Goal: Information Seeking & Learning: Learn about a topic

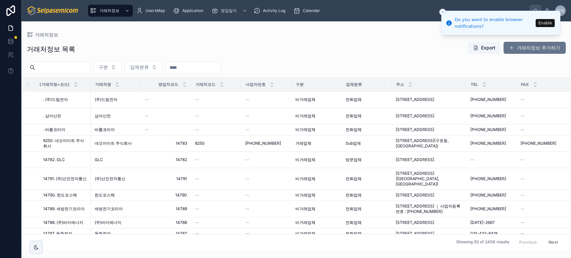
click at [316, 54] on div "거래처정보 목록 Export 거래처정보 추가하기" at bounding box center [296, 48] width 539 height 15
click at [233, 12] on span "영업일지" at bounding box center [229, 10] width 16 height 5
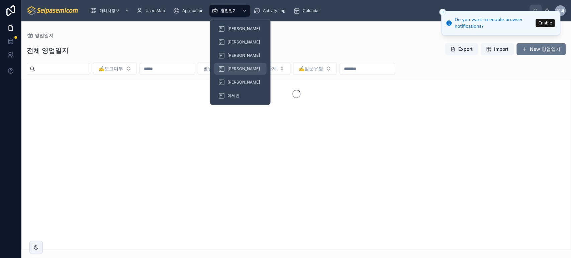
click at [225, 66] on div "[PERSON_NAME]" at bounding box center [240, 69] width 44 height 11
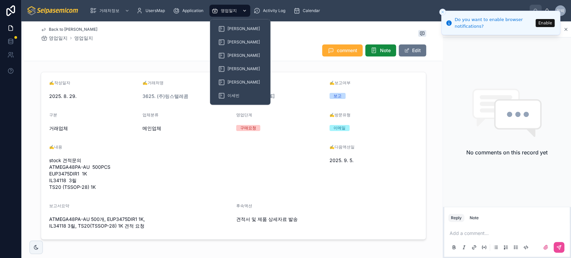
click at [226, 12] on span "영업일지" at bounding box center [229, 10] width 16 height 5
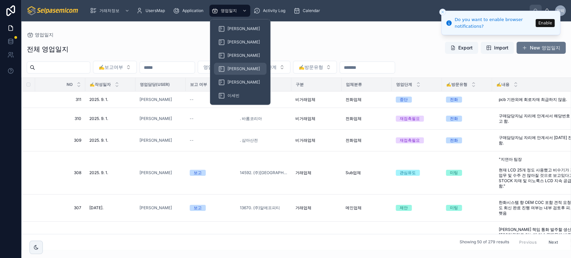
click at [224, 66] on icon at bounding box center [221, 69] width 7 height 7
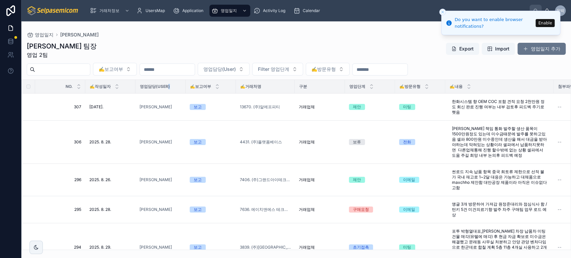
drag, startPoint x: 186, startPoint y: 85, endPoint x: 168, endPoint y: 87, distance: 18.2
click at [168, 87] on tr "NO. ✍️작성일자 영업담당(User) ✍️보고여부 ✍️거래처명 구분 영업단계 ✍️방문유형 ✍️내용 첨부파일 ✍️다음액션일 보고서요약 후속액션" at bounding box center [420, 87] width 797 height 14
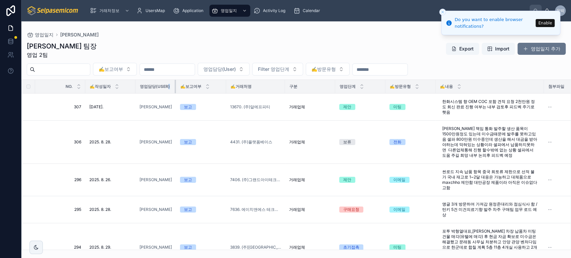
drag, startPoint x: 185, startPoint y: 87, endPoint x: 166, endPoint y: 87, distance: 19.4
click at [166, 87] on th "영업담당(User)" at bounding box center [155, 87] width 40 height 14
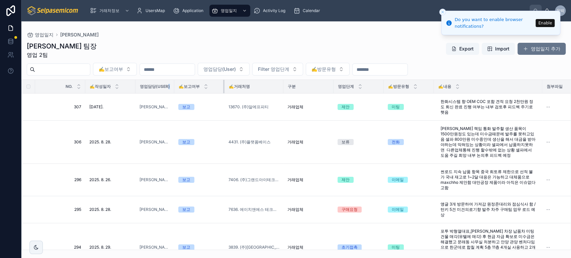
drag, startPoint x: 223, startPoint y: 86, endPoint x: 202, endPoint y: 86, distance: 20.7
click at [202, 86] on th "✍️보고여부" at bounding box center [199, 87] width 50 height 14
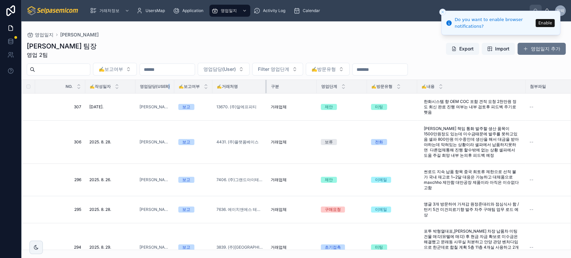
drag, startPoint x: 270, startPoint y: 87, endPoint x: 266, endPoint y: 87, distance: 4.7
click at [266, 87] on div at bounding box center [266, 86] width 3 height 13
drag, startPoint x: 390, startPoint y: 37, endPoint x: 446, endPoint y: 51, distance: 57.4
click at [390, 37] on div "영업일지 박윤호" at bounding box center [296, 34] width 539 height 5
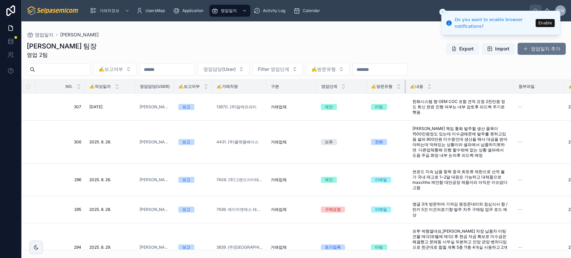
drag, startPoint x: 416, startPoint y: 88, endPoint x: 404, endPoint y: 89, distance: 11.4
click at [404, 89] on div at bounding box center [405, 86] width 3 height 13
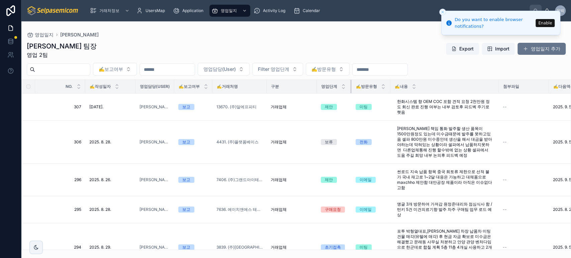
drag, startPoint x: 365, startPoint y: 90, endPoint x: 350, endPoint y: 92, distance: 15.4
click at [350, 92] on th "영업단계" at bounding box center [334, 87] width 35 height 14
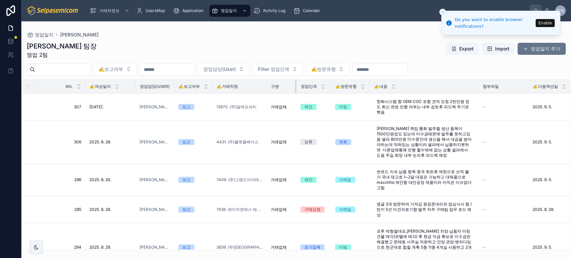
drag, startPoint x: 316, startPoint y: 86, endPoint x: 296, endPoint y: 87, distance: 20.5
click at [296, 87] on div at bounding box center [296, 86] width 3 height 13
drag, startPoint x: 172, startPoint y: 87, endPoint x: 158, endPoint y: 88, distance: 14.8
click at [158, 88] on th "영업담당(User)" at bounding box center [154, 87] width 39 height 14
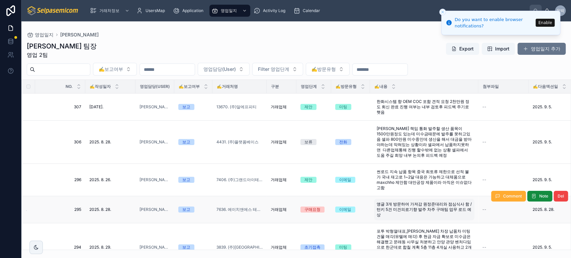
click at [442, 11] on line "Close toast" at bounding box center [443, 12] width 2 height 2
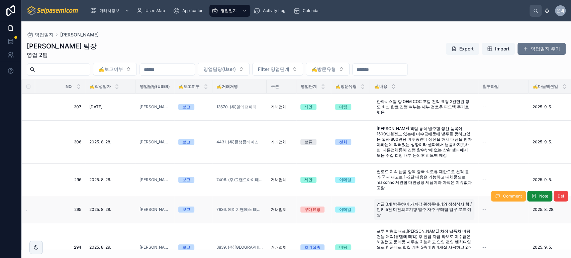
click at [379, 44] on div "박윤호 팀장 영업 2팀 Export Import 영업일지 추가" at bounding box center [296, 49] width 539 height 17
click at [386, 48] on div "박윤호 팀장 영업 2팀 Export Import 영업일지 추가" at bounding box center [296, 49] width 539 height 17
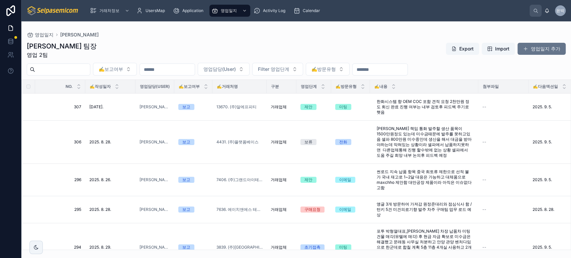
click at [323, 49] on div "박윤호 팀장 영업 2팀 Export Import 영업일지 추가" at bounding box center [296, 49] width 539 height 17
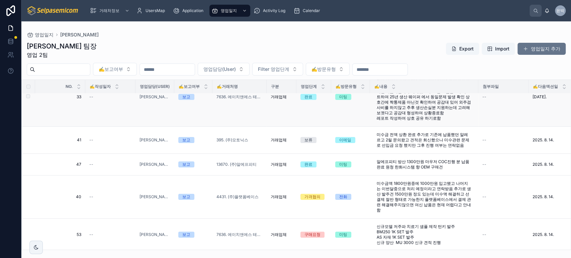
scroll to position [535, 0]
click at [275, 36] on div "영업일지 박윤호" at bounding box center [296, 34] width 539 height 5
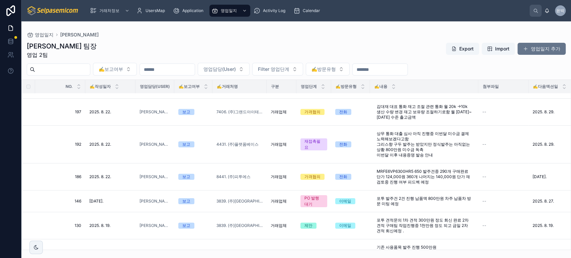
scroll to position [409, 0]
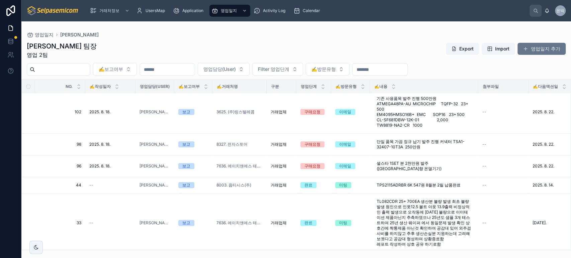
drag, startPoint x: 494, startPoint y: 64, endPoint x: 490, endPoint y: 65, distance: 4.8
click at [494, 64] on div "✍️보고여부 영업담당(User) Filter 영업단계 ✍️방문유형" at bounding box center [296, 69] width 550 height 13
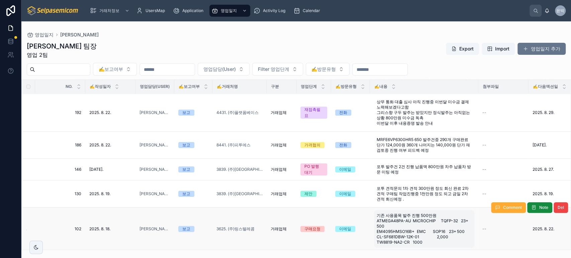
scroll to position [0, 0]
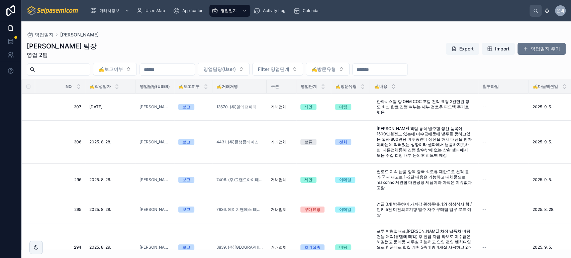
click at [285, 33] on div "영업일지 박윤호" at bounding box center [296, 34] width 539 height 5
click at [319, 10] on span "Calendar" at bounding box center [311, 10] width 17 height 5
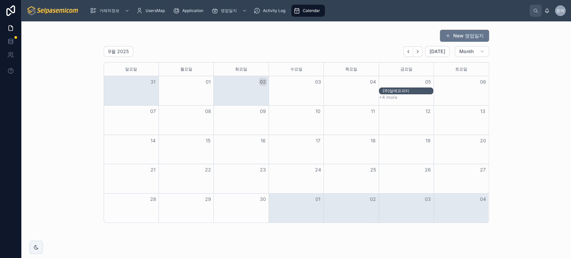
click at [393, 99] on button "+4 more" at bounding box center [388, 97] width 18 height 5
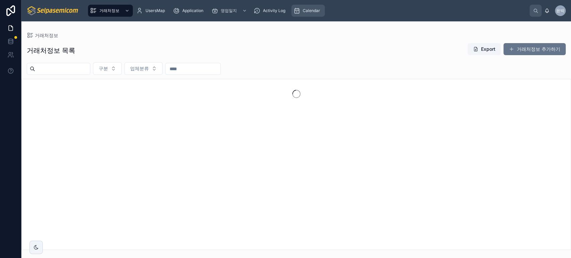
click at [305, 14] on div "Calendar" at bounding box center [307, 10] width 29 height 11
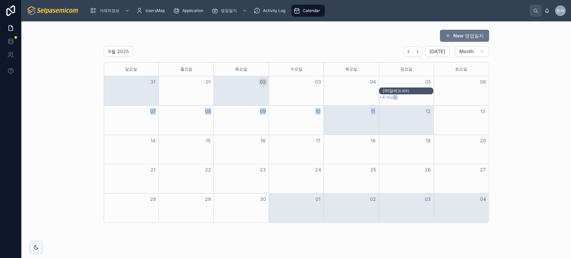
drag, startPoint x: 390, startPoint y: 100, endPoint x: 373, endPoint y: 117, distance: 24.1
click at [374, 117] on div "[DATE] [DATE] [DATE] [DATE] [DATE] [DATE] [DATE] 31 01 02 03 04 05 06 (주)알에프피티 …" at bounding box center [296, 142] width 385 height 161
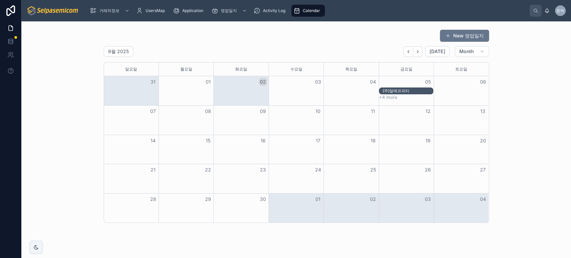
click at [305, 33] on div "New 영업일지" at bounding box center [296, 35] width 385 height 13
click at [408, 93] on div "(주)알에프피티" at bounding box center [408, 90] width 50 height 5
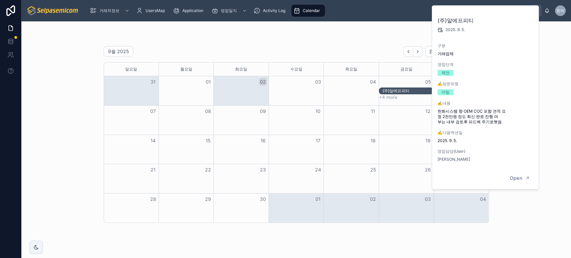
click at [387, 97] on button "+4 more" at bounding box center [388, 97] width 18 height 5
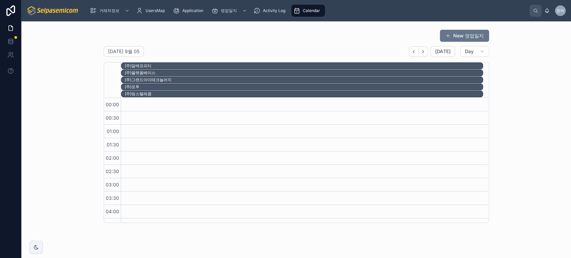
click at [135, 74] on div "(주)플랫폼베이스" at bounding box center [304, 72] width 358 height 5
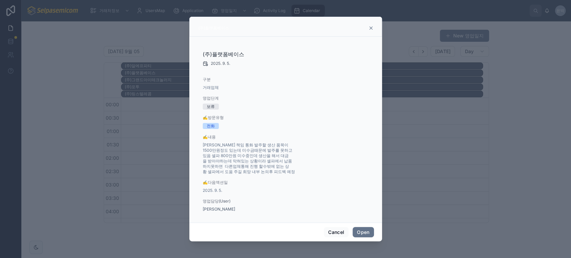
click at [322, 72] on div "(주)플랫폼베이스 2025. 9. 5. 구분 거래업체 영업단계 보류 ✍️방문유형 전화 ✍️내용 최홍석 책임 통화 발주할 생산 품목이 1500만…" at bounding box center [285, 128] width 177 height 178
click at [371, 26] on icon at bounding box center [370, 27] width 5 height 5
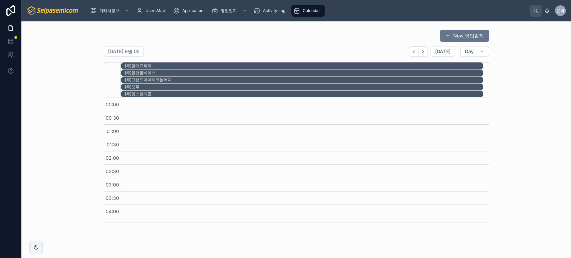
click at [300, 7] on div "Calendar" at bounding box center [307, 10] width 29 height 11
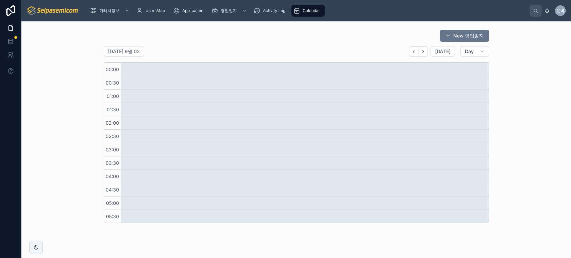
click at [304, 5] on div "Calendar" at bounding box center [307, 10] width 29 height 11
click at [303, 7] on div "Calendar" at bounding box center [307, 10] width 29 height 11
click at [303, 8] on span "Calendar" at bounding box center [311, 10] width 17 height 5
drag, startPoint x: 319, startPoint y: 10, endPoint x: 403, endPoint y: 146, distance: 159.7
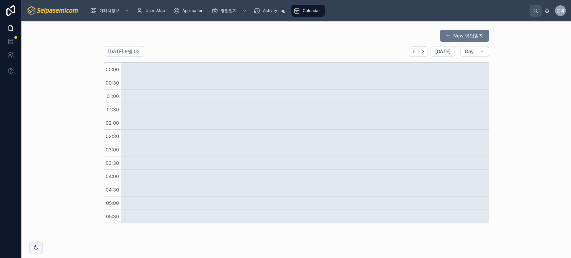
click at [318, 10] on span "Calendar" at bounding box center [311, 10] width 17 height 5
click at [468, 52] on span "Day" at bounding box center [469, 52] width 9 height 6
click at [460, 53] on button "Day" at bounding box center [474, 51] width 28 height 11
click at [446, 51] on span "[DATE]" at bounding box center [443, 52] width 16 height 6
click at [476, 45] on div "New 영업일지 [DATE] 9월 02 [DATE] Day 02 화 00:00 00:30 01:00 01:30 02:00 02:30 03:00…" at bounding box center [296, 126] width 385 height 194
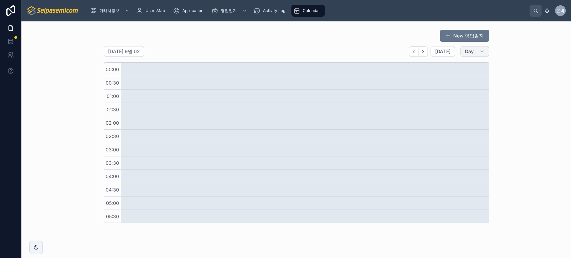
click at [474, 55] on button "Day" at bounding box center [474, 51] width 28 height 11
click at [471, 73] on button "Month" at bounding box center [456, 68] width 48 height 12
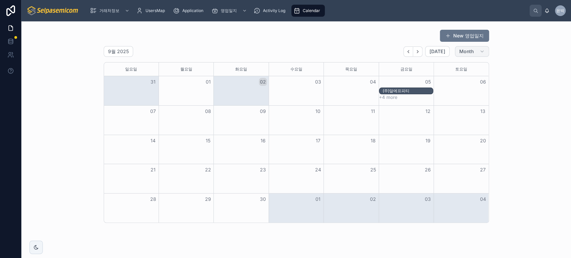
click at [474, 49] on button "Month" at bounding box center [472, 51] width 34 height 11
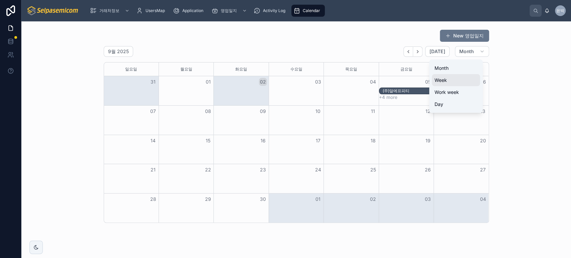
click at [469, 80] on button "Week" at bounding box center [456, 80] width 48 height 12
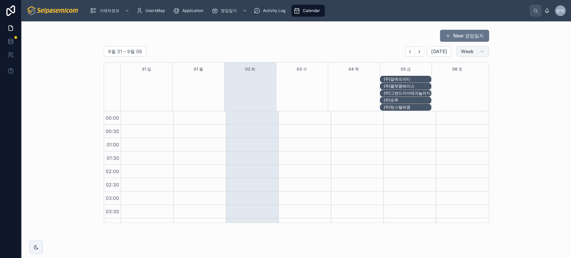
click at [473, 52] on button "Week" at bounding box center [473, 51] width 32 height 11
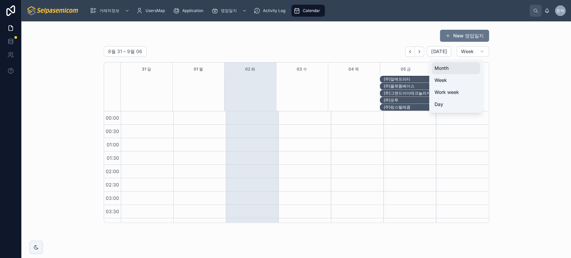
click at [469, 69] on button "Month" at bounding box center [456, 68] width 48 height 12
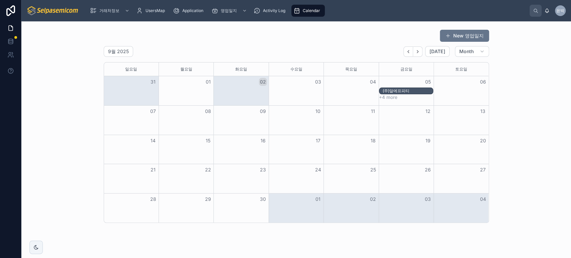
click at [512, 47] on div "New 영업일지 9월 2025 [DATE] Month [DATE] [DATE] [DATE] [DATE] [DATE] [DATE] [DATE] …" at bounding box center [296, 126] width 539 height 199
click at [343, 42] on div "New 영업일지 9월 2025 [DATE] Month [DATE] [DATE] [DATE] [DATE] [DATE] [DATE] [DATE] …" at bounding box center [296, 126] width 385 height 194
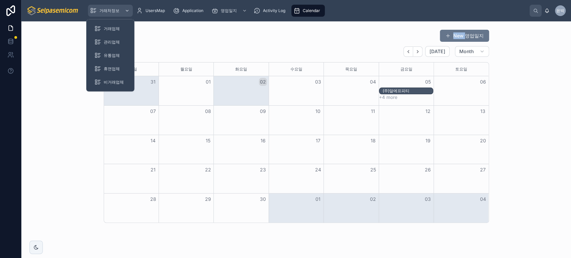
click at [106, 14] on div "거래처정보" at bounding box center [110, 10] width 41 height 11
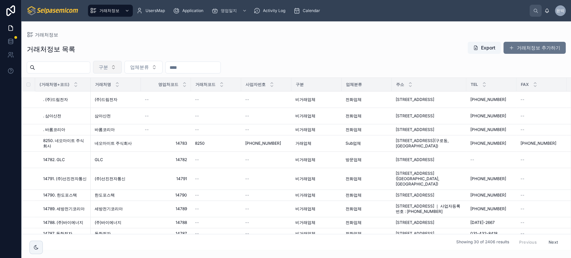
click at [122, 69] on button "구분" at bounding box center [107, 67] width 29 height 13
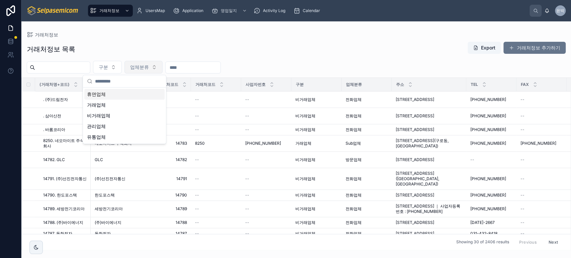
click at [157, 73] on button "업체분류" at bounding box center [143, 67] width 38 height 13
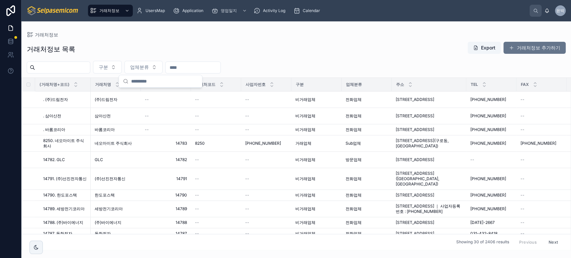
click at [168, 58] on div "거래처정보 목록 Export 거래처정보 추가하기 구분 업체분류 (거래처명+코드) 거래처명 영업처코드 거래처코드 사업자번호 구분 업체분류 주소 …" at bounding box center [296, 143] width 550 height 213
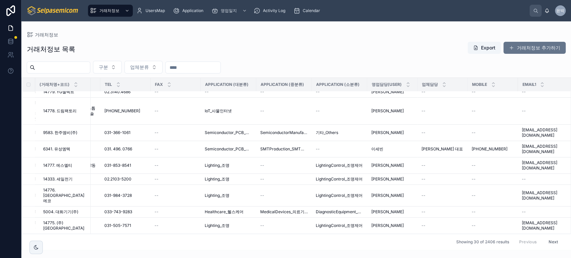
scroll to position [375, 366]
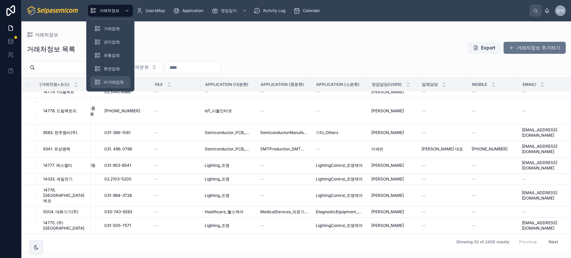
click at [101, 77] on div "비거래업체" at bounding box center [110, 82] width 32 height 11
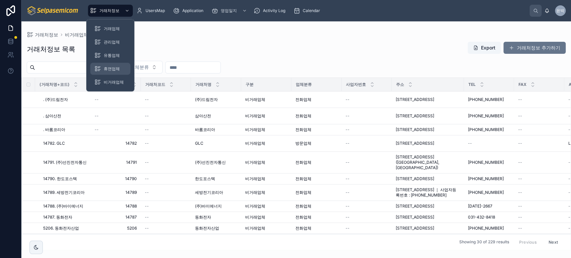
click at [115, 71] on span "휴면업체" at bounding box center [112, 68] width 16 height 5
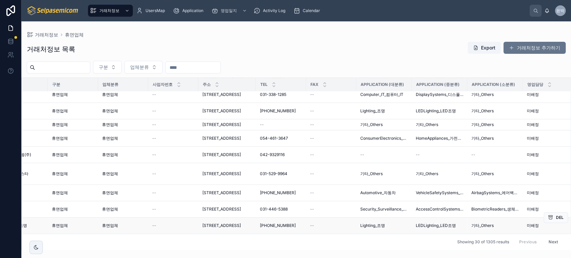
scroll to position [407, 199]
click at [544, 237] on button "Next" at bounding box center [553, 242] width 19 height 10
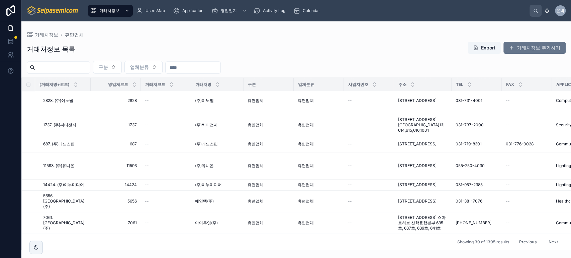
scroll to position [232, 0]
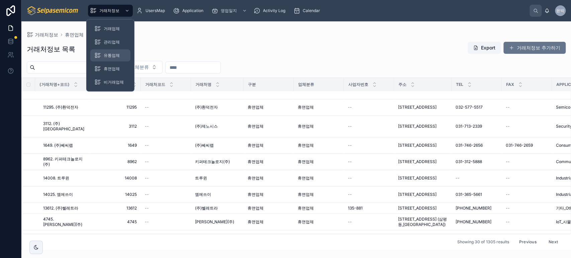
click at [116, 57] on span "유통업체" at bounding box center [112, 55] width 16 height 5
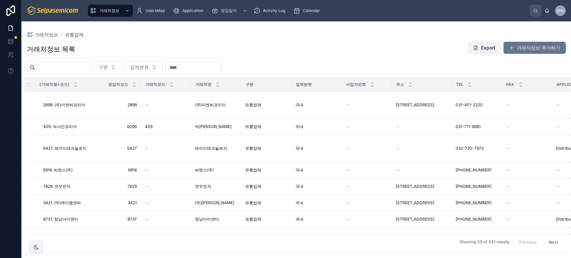
click at [319, 56] on div "거래처정보 목록 Export 거래처정보 추가하기" at bounding box center [296, 48] width 539 height 15
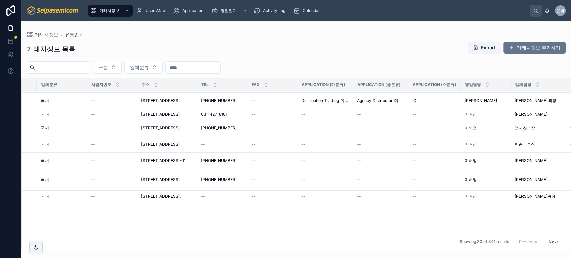
scroll to position [0, 255]
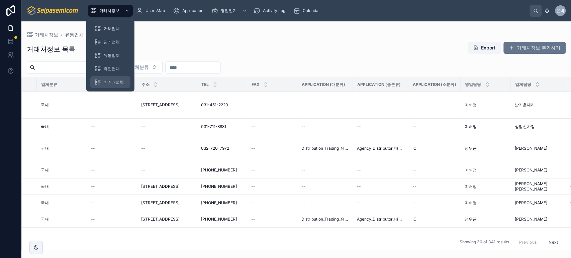
click at [109, 84] on span "비거래업체" at bounding box center [114, 82] width 20 height 5
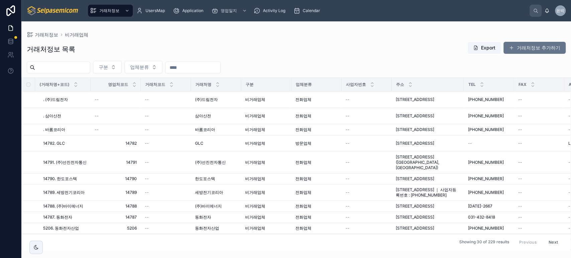
click at [323, 47] on div "거래처정보 목록 Export 거래처정보 추가하기" at bounding box center [296, 48] width 539 height 15
click at [525, 30] on div "거래처정보 비거래업체 거래처정보 목록 Export 거래처정보 추가하기 구분 업체분류 (거래처명+코드) 영업처코드 거래처코드 거래처명 구분 업체…" at bounding box center [296, 135] width 550 height 229
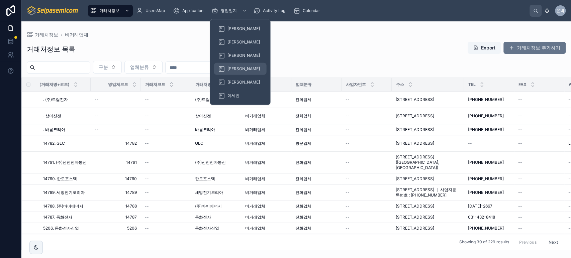
click at [224, 66] on icon at bounding box center [221, 69] width 7 height 7
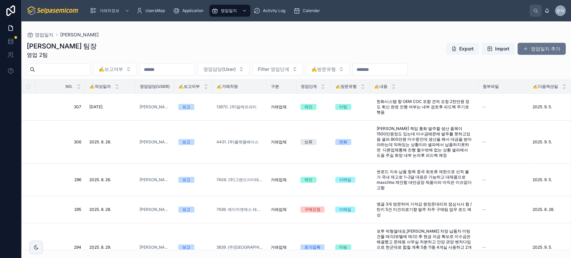
click at [310, 46] on div "박윤호 팀장 영업 2팀 Export Import 영업일지 추가" at bounding box center [296, 49] width 539 height 17
click at [235, 108] on span "13670. (주)알에프피티" at bounding box center [236, 106] width 40 height 5
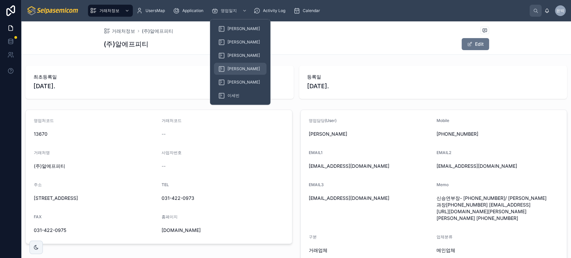
click at [225, 69] on div "[PERSON_NAME]" at bounding box center [240, 69] width 44 height 11
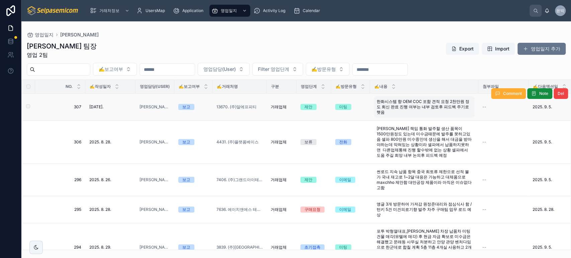
click at [400, 106] on span "한화시스템 향 OEM COC 포함 견적 요청 2천만원 정도 회신 완료 진행 여부는 내부 검토후 피드벡 주기로햇음" at bounding box center [424, 107] width 95 height 16
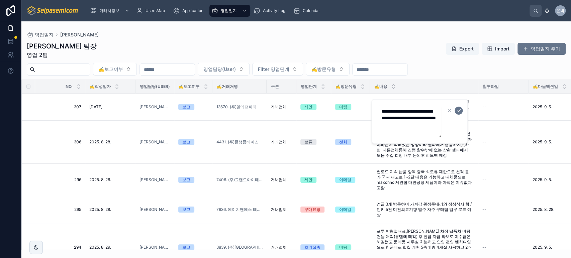
click at [378, 62] on div "박윤호 팀장 영업 2팀 Export Import 영업일지 추가 ✍️보고여부 영업담당(User) Filter 영업단계 ✍️방문유형 NO. ✍️작…" at bounding box center [296, 143] width 550 height 213
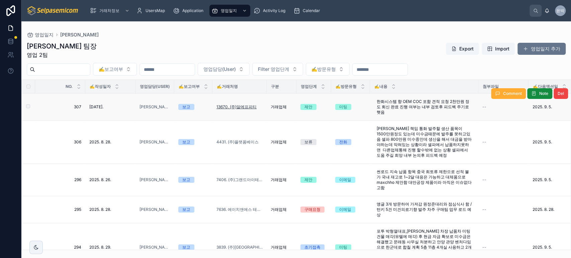
click at [230, 106] on span "13670. (주)알에프피티" at bounding box center [236, 106] width 40 height 5
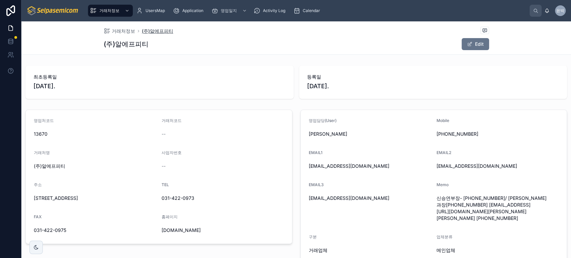
click at [156, 31] on span "(주)알에프피티" at bounding box center [157, 31] width 31 height 7
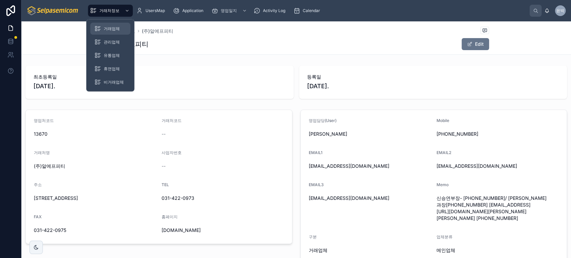
click at [113, 27] on span "거래업체" at bounding box center [112, 28] width 16 height 5
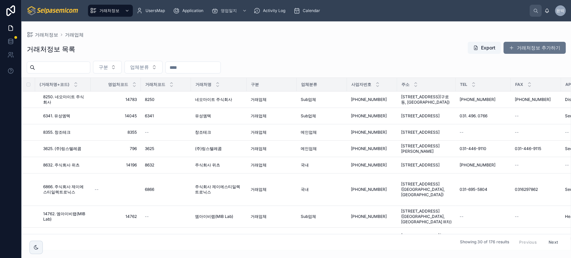
click at [194, 69] on input "text" at bounding box center [193, 67] width 55 height 9
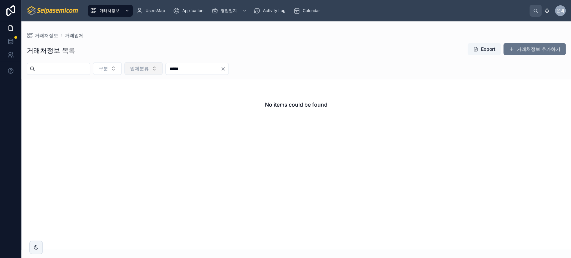
drag, startPoint x: 208, startPoint y: 65, endPoint x: 158, endPoint y: 62, distance: 50.0
click at [158, 62] on div "구분 업체분류 *****" at bounding box center [296, 68] width 550 height 13
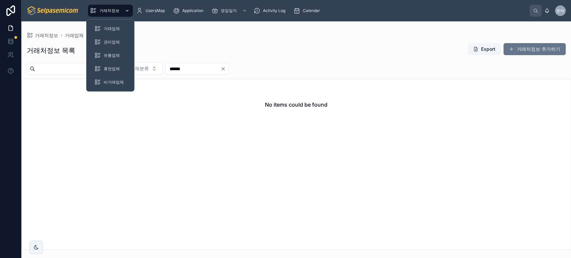
type input "******"
drag, startPoint x: 106, startPoint y: 14, endPoint x: 112, endPoint y: 10, distance: 7.0
click at [106, 14] on div "거래처정보" at bounding box center [110, 10] width 41 height 11
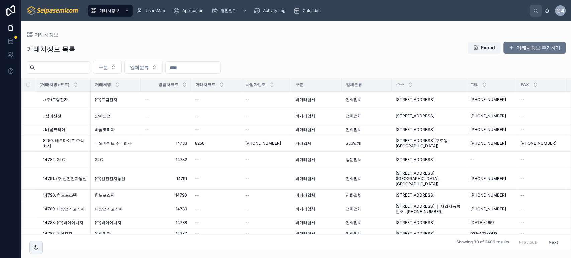
click at [222, 49] on div "거래처정보 목록 Export 거래처정보 추가하기" at bounding box center [296, 48] width 539 height 15
click at [74, 69] on input "text" at bounding box center [62, 67] width 55 height 9
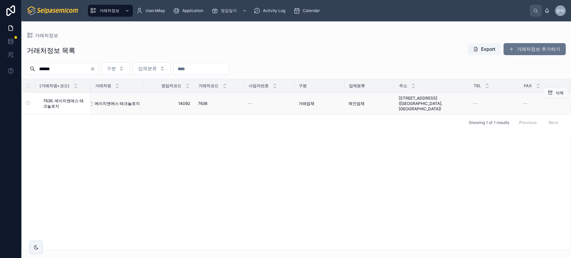
type input "******"
click at [131, 101] on span "에이치앤에스 테크놀로지" at bounding box center [117, 103] width 45 height 5
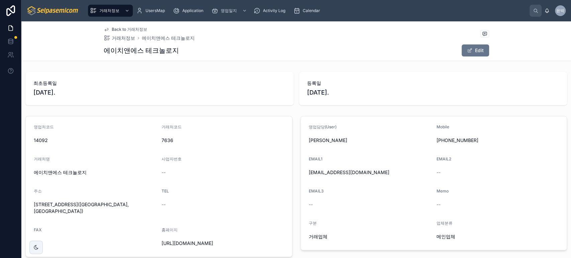
scroll to position [145, 0]
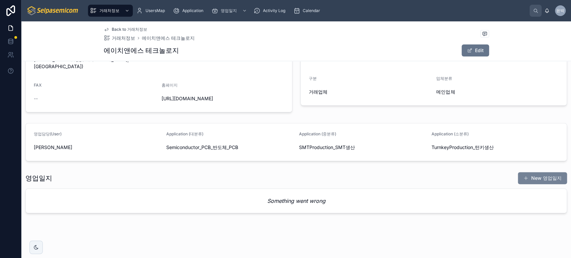
click at [533, 175] on button "New 영업일지" at bounding box center [542, 178] width 49 height 12
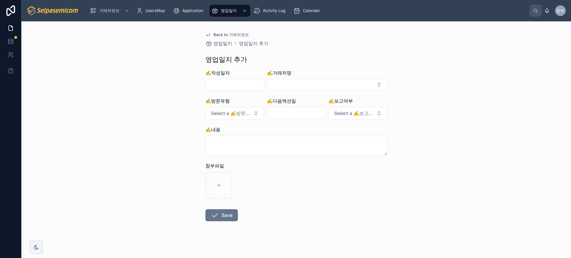
scroll to position [6, 0]
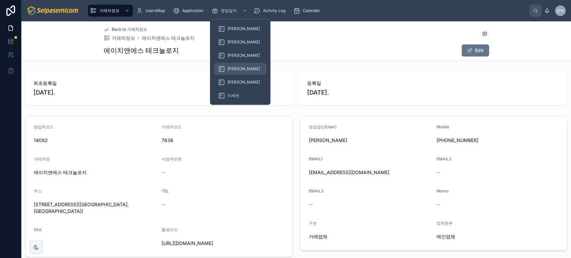
click at [221, 69] on icon at bounding box center [221, 69] width 7 height 7
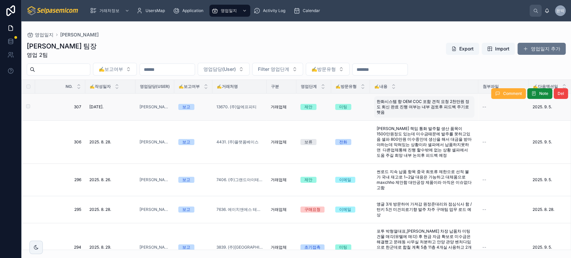
click at [415, 105] on span "한화시스템 향 OEM COC 포함 견적 요청 2천만원 정도 회신 완료 진행 여부는 내부 검토후 피드벡 주기로햇음" at bounding box center [424, 107] width 95 height 16
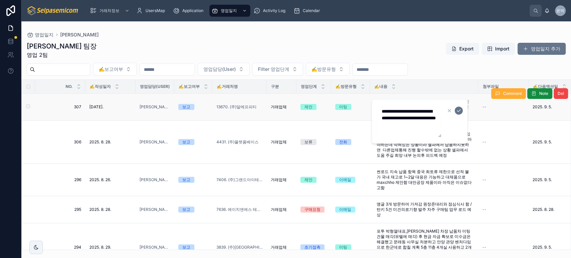
click at [361, 118] on td "미팅" at bounding box center [350, 107] width 39 height 27
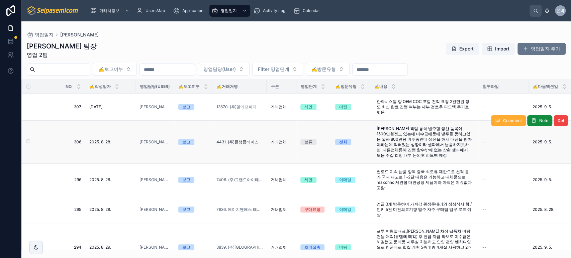
click at [243, 141] on span "4431. (주)플랫폼베이스" at bounding box center [237, 142] width 42 height 5
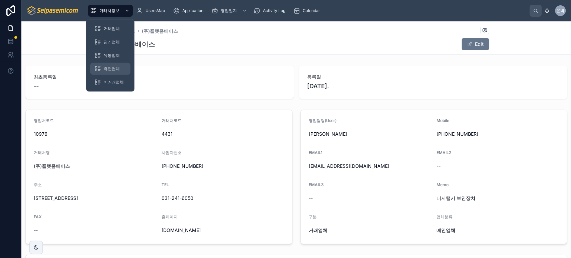
click at [107, 68] on span "휴면업체" at bounding box center [112, 68] width 16 height 5
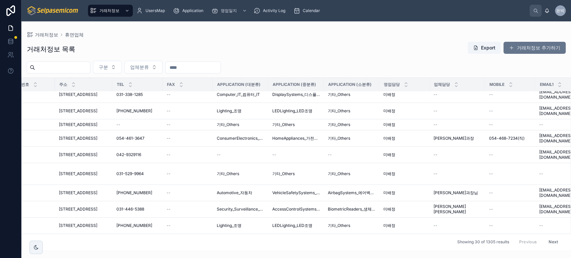
scroll to position [407, 342]
click at [549, 237] on button "Next" at bounding box center [553, 242] width 19 height 10
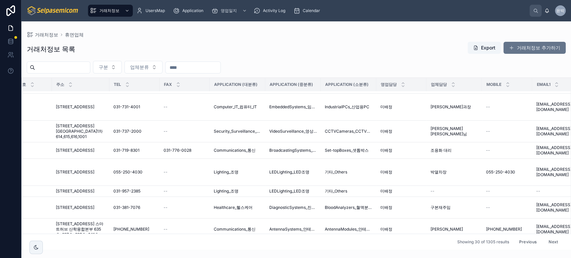
scroll to position [402, 342]
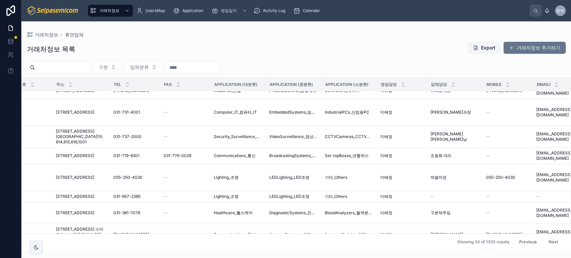
click at [549, 237] on button "Next" at bounding box center [553, 242] width 19 height 10
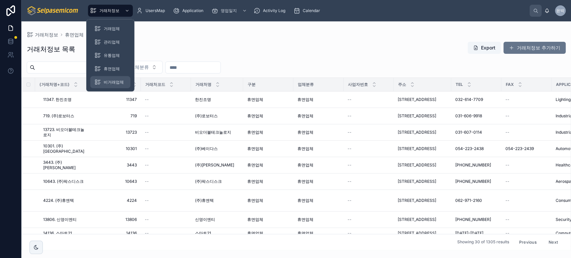
click at [107, 83] on span "비거래업체" at bounding box center [114, 82] width 20 height 5
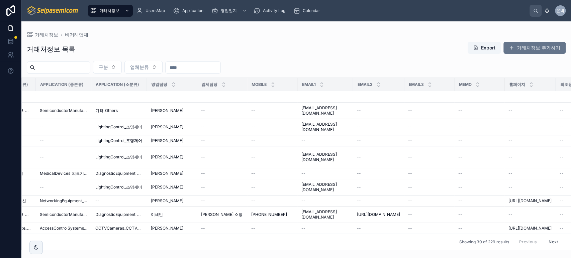
scroll to position [396, 370]
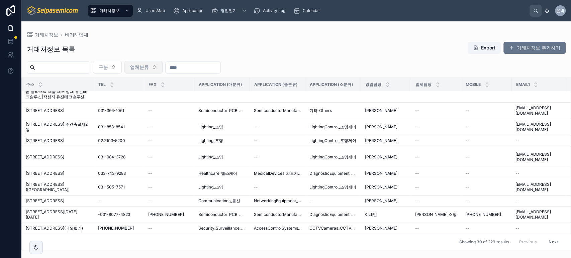
click at [149, 65] on span "업체분류" at bounding box center [139, 67] width 19 height 7
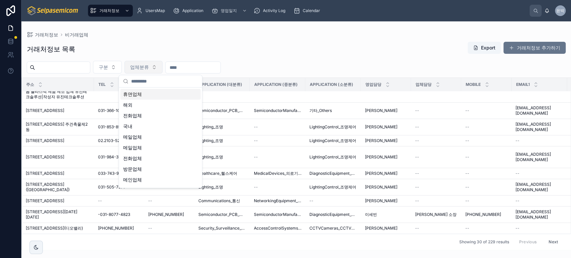
click at [149, 69] on span "업체분류" at bounding box center [139, 67] width 19 height 7
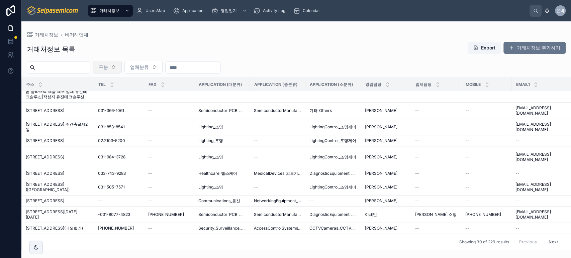
click at [122, 68] on button "구분" at bounding box center [107, 67] width 29 height 13
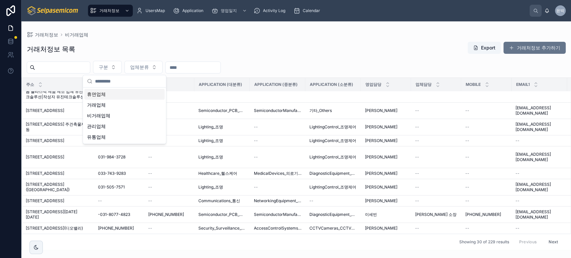
click at [144, 35] on div "거래처정보 비거래업체" at bounding box center [296, 34] width 539 height 5
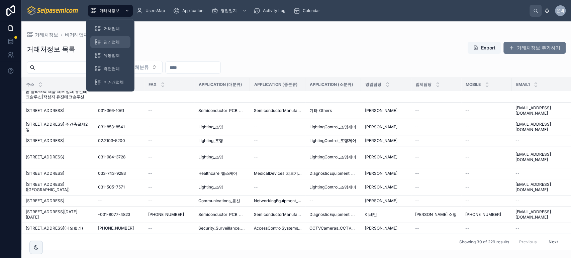
click at [120, 39] on div "관리업체" at bounding box center [110, 42] width 32 height 11
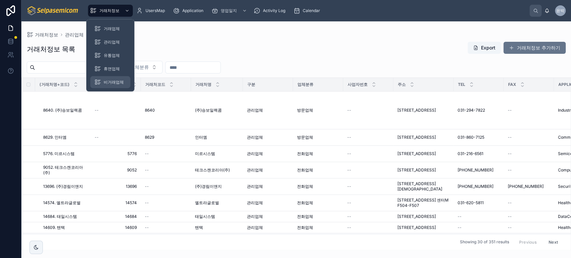
click at [104, 79] on div "비거래업체" at bounding box center [110, 82] width 32 height 11
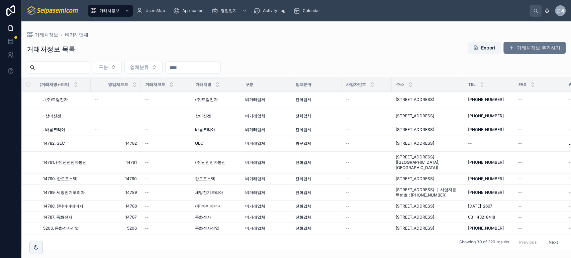
click at [548, 239] on button "Next" at bounding box center [553, 242] width 19 height 10
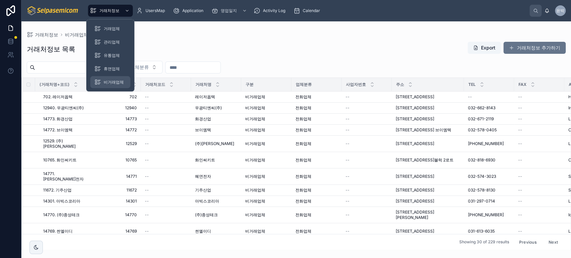
click at [106, 78] on div "비거래업체" at bounding box center [110, 82] width 32 height 11
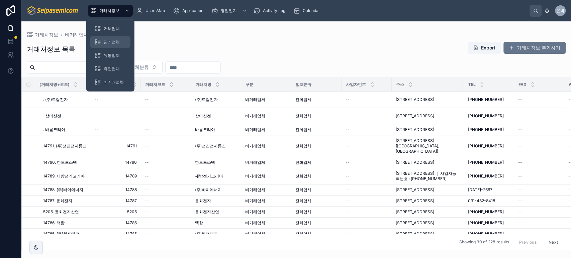
click at [112, 42] on span "관리업체" at bounding box center [112, 41] width 16 height 5
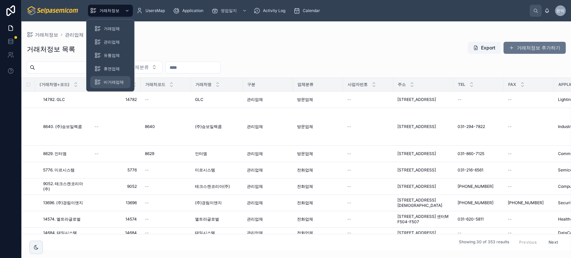
click at [110, 81] on span "비거래업체" at bounding box center [114, 82] width 20 height 5
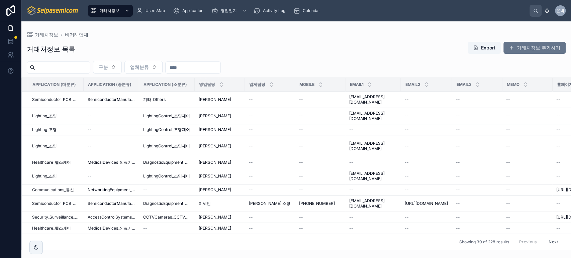
scroll to position [396, 536]
click at [149, 68] on span "업체분류" at bounding box center [139, 67] width 19 height 7
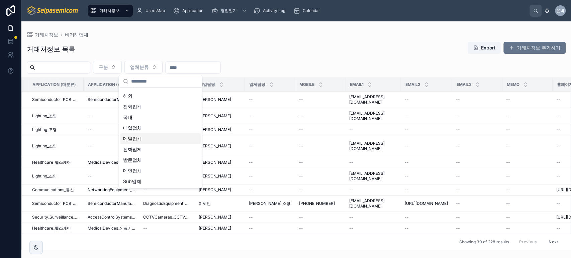
scroll to position [0, 0]
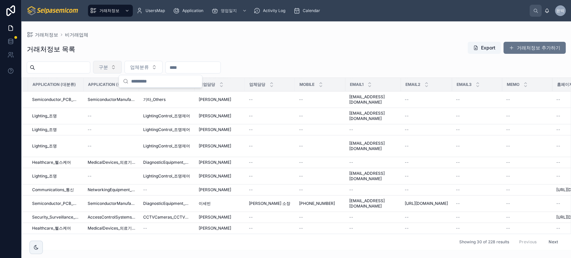
click at [108, 67] on span "구분" at bounding box center [103, 67] width 9 height 7
drag, startPoint x: 209, startPoint y: 67, endPoint x: 217, endPoint y: 67, distance: 8.0
click at [209, 67] on input "text" at bounding box center [193, 67] width 55 height 9
type input "*"
type input "***"
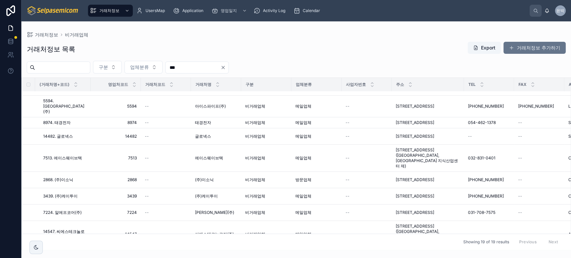
scroll to position [179, 0]
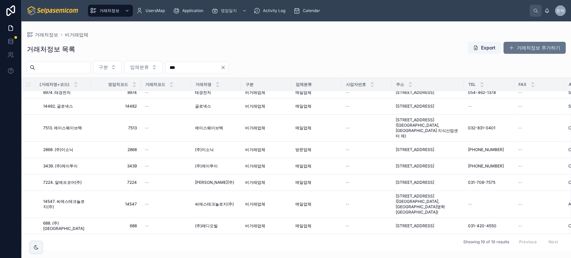
click at [341, 71] on div "구분 업체분류 ***" at bounding box center [296, 67] width 550 height 13
drag, startPoint x: 227, startPoint y: 68, endPoint x: 119, endPoint y: 59, distance: 108.4
click at [123, 61] on div "거래처정보 목록 Export 거래처정보 추가하기 구분 업체분류 *** (거래처명+코드) 영업처코드 거래처코드 거래처명 구분 업체분류 사업자번호…" at bounding box center [296, 143] width 550 height 213
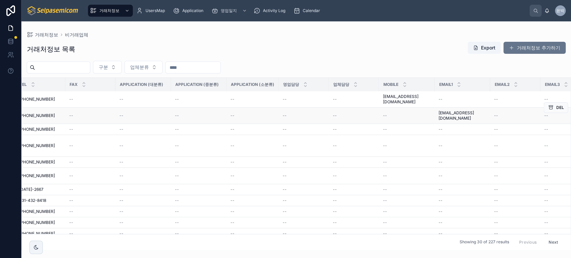
scroll to position [0, 449]
click at [294, 82] on span "영업담당" at bounding box center [291, 84] width 16 height 5
click at [294, 83] on span "영업담당" at bounding box center [291, 84] width 16 height 5
click at [306, 86] on icon at bounding box center [305, 86] width 4 height 4
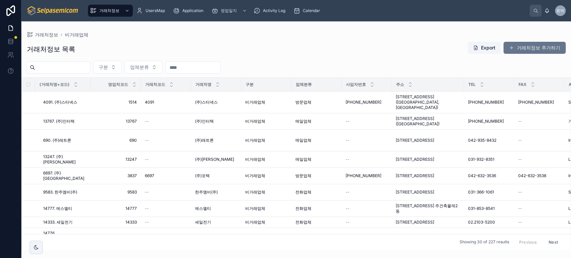
drag, startPoint x: 212, startPoint y: 64, endPoint x: 168, endPoint y: 60, distance: 44.4
click at [168, 60] on div "거래처정보 목록 Export 거래처정보 추가하기 구분 업체분류 (거래처명+코드) 영업처코드 거래처코드 거래처명 구분 업체분류 사업자번호 주소 …" at bounding box center [296, 143] width 550 height 213
click at [220, 70] on input "text" at bounding box center [193, 67] width 55 height 9
click at [281, 65] on div "구분 업체분류" at bounding box center [296, 67] width 550 height 13
click at [85, 64] on input "text" at bounding box center [62, 67] width 55 height 9
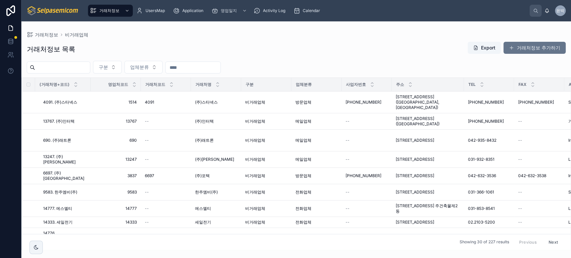
click at [208, 62] on div at bounding box center [193, 68] width 56 height 12
click at [209, 63] on input "text" at bounding box center [193, 67] width 55 height 9
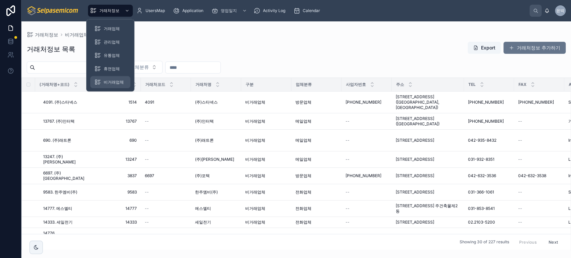
click at [103, 80] on div "비거래업체" at bounding box center [110, 82] width 32 height 11
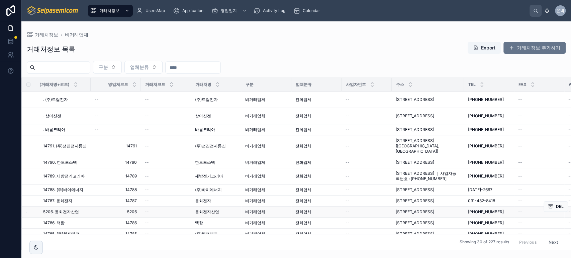
scroll to position [37, 0]
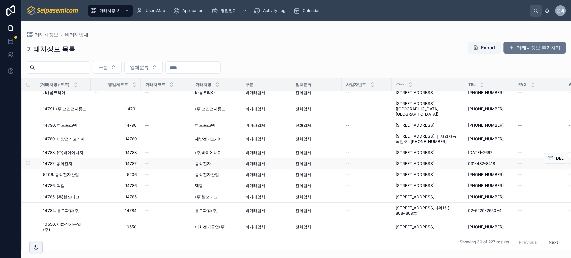
click at [201, 167] on span "동화전자" at bounding box center [203, 163] width 16 height 5
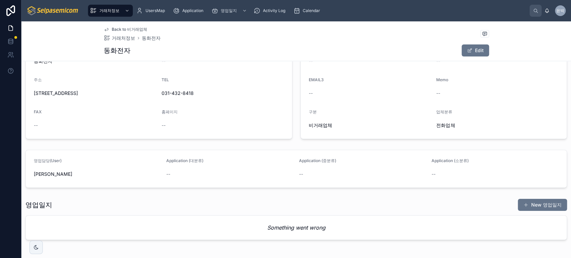
scroll to position [139, 0]
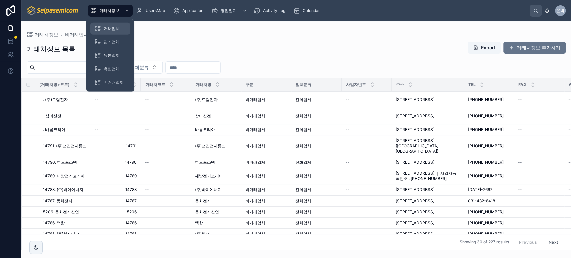
click at [106, 26] on span "거래업체" at bounding box center [112, 28] width 16 height 5
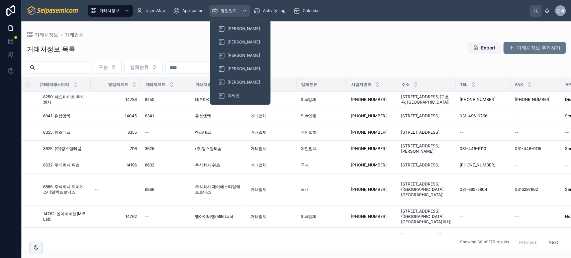
click at [222, 11] on span "영업일지" at bounding box center [229, 10] width 16 height 5
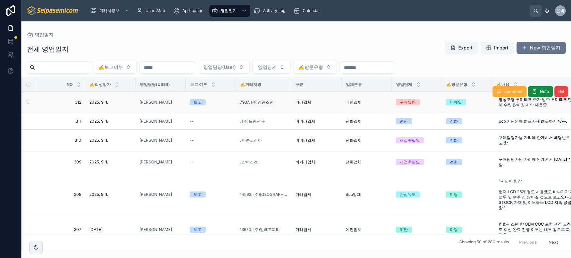
click at [266, 101] on span "7987. (주)영공조명" at bounding box center [257, 102] width 34 height 5
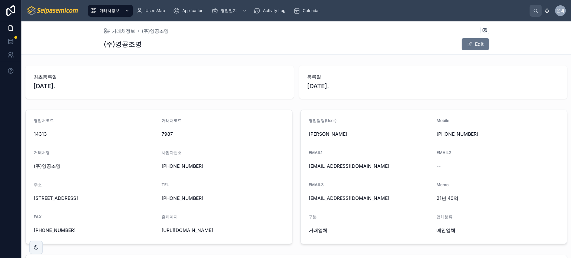
scroll to position [132, 0]
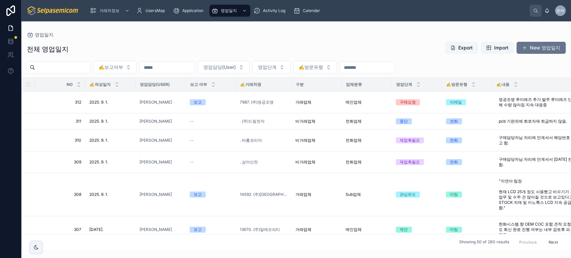
click at [296, 44] on div "전체 영업일지 Export Import New 영업일지" at bounding box center [296, 48] width 539 height 15
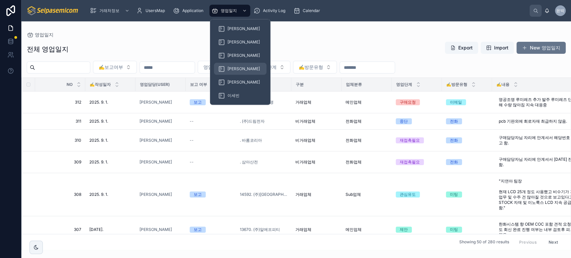
click at [228, 67] on span "[PERSON_NAME]" at bounding box center [243, 68] width 32 height 5
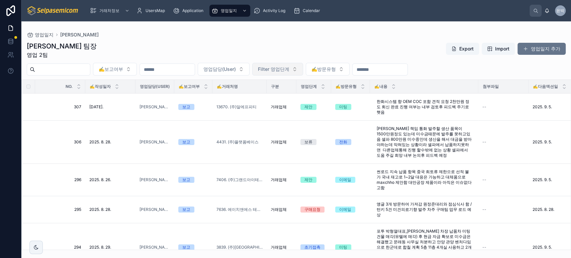
click at [289, 69] on span "Filter 영업단계" at bounding box center [273, 69] width 31 height 7
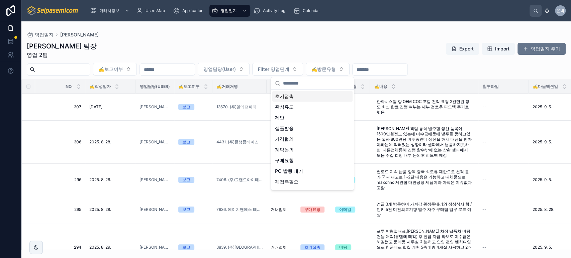
click at [323, 36] on div "영업일지 박윤호" at bounding box center [296, 34] width 539 height 5
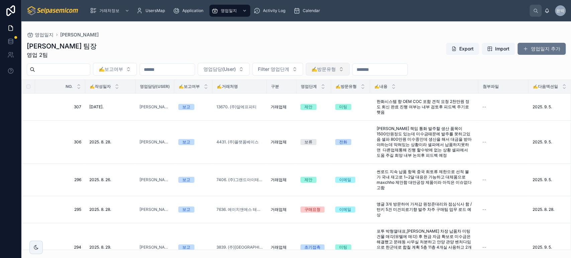
click at [336, 71] on span "✍️방문유형" at bounding box center [323, 69] width 24 height 7
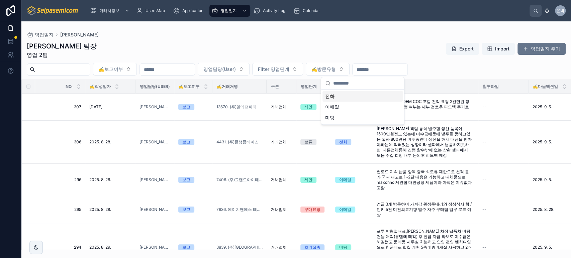
click at [369, 48] on div "박윤호 팀장 영업 2팀 Export Import 영업일지 추가" at bounding box center [296, 49] width 539 height 17
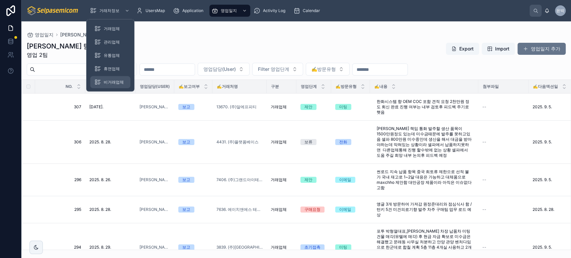
click at [109, 80] on span "비거래업체" at bounding box center [114, 82] width 20 height 5
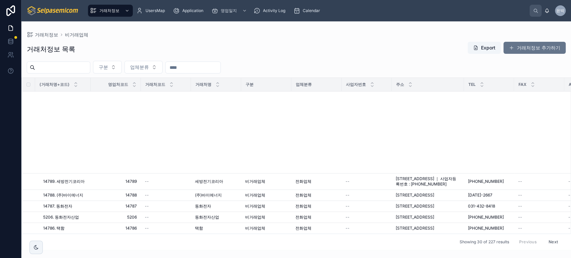
scroll to position [260, 0]
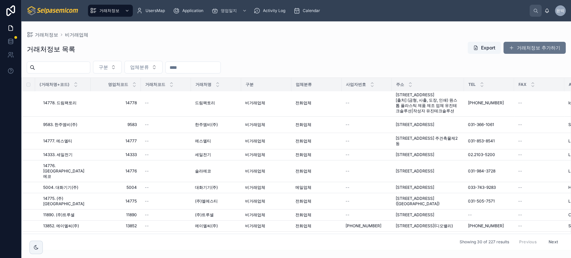
click at [550, 239] on button "Next" at bounding box center [553, 242] width 19 height 10
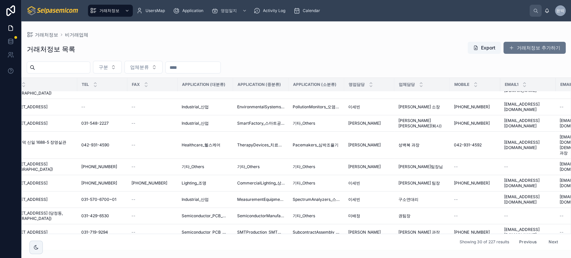
scroll to position [359, 387]
drag, startPoint x: 388, startPoint y: 119, endPoint x: 434, endPoint y: 120, distance: 45.5
click at [434, 120] on tr "3126. (주)제이디 3126. (주)제이디 3126 3126 -- (주)제이디 (주)제이디 비거래업체 메일업체 -- 경기 수원시 권선구 산…" at bounding box center [257, 123] width 1244 height 16
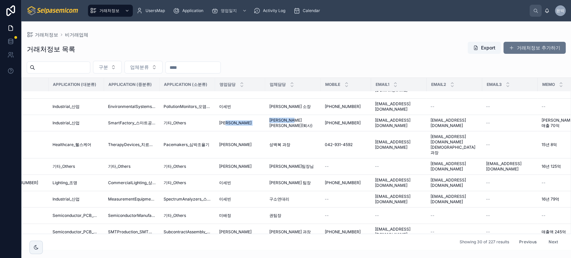
scroll to position [359, 533]
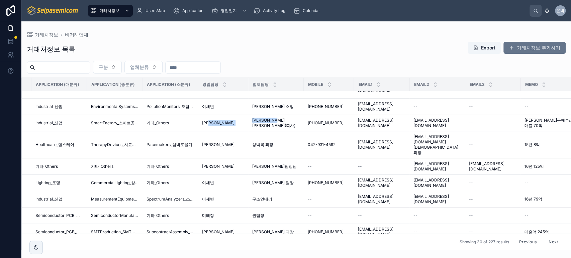
click at [544, 237] on button "Next" at bounding box center [553, 242] width 19 height 10
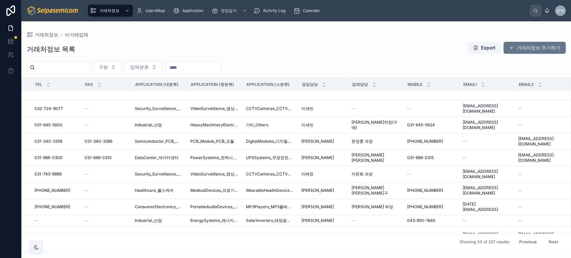
scroll to position [418, 434]
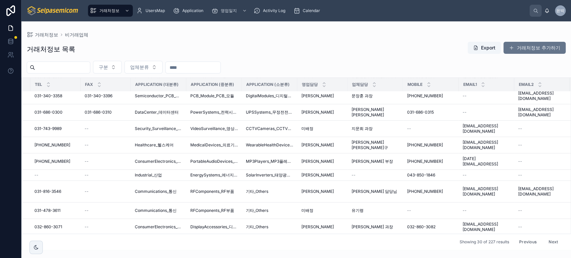
click at [382, 42] on div "거래처정보 목록 Export 거래처정보 추가하기" at bounding box center [296, 48] width 539 height 15
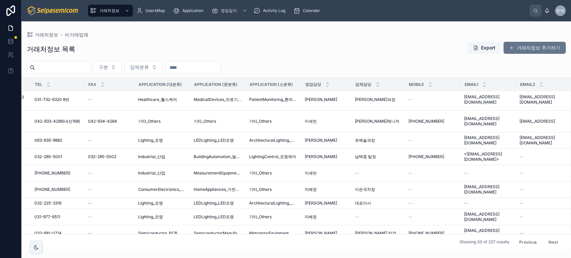
scroll to position [0, 434]
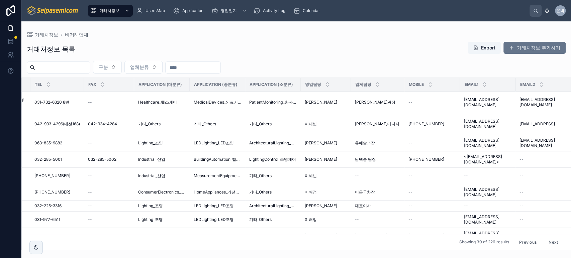
click at [469, 25] on div "거래처정보 비거래업체 거래처정보 목록 Export 거래처정보 추가하기 구분 업체분류 (거래처명+코드) 영업처코드 거래처코드 거래처명 구분 업체…" at bounding box center [296, 135] width 550 height 229
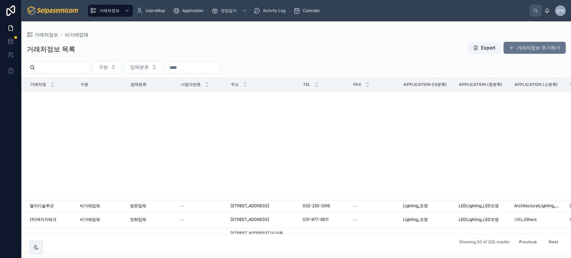
scroll to position [418, 165]
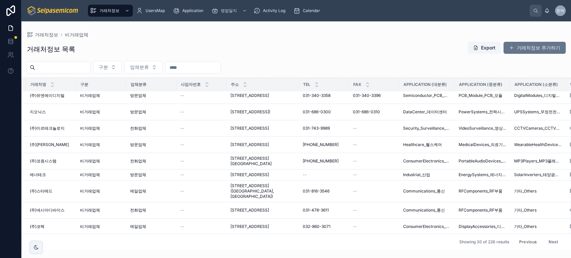
click at [545, 237] on button "Next" at bounding box center [553, 242] width 19 height 10
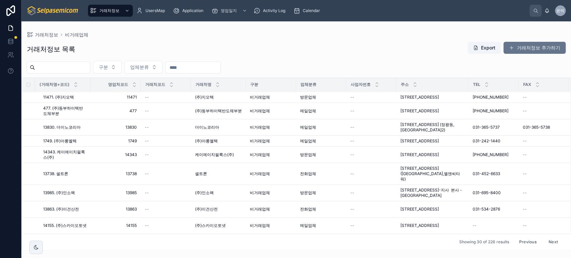
scroll to position [375, 0]
click at [554, 237] on button "Next" at bounding box center [553, 242] width 19 height 10
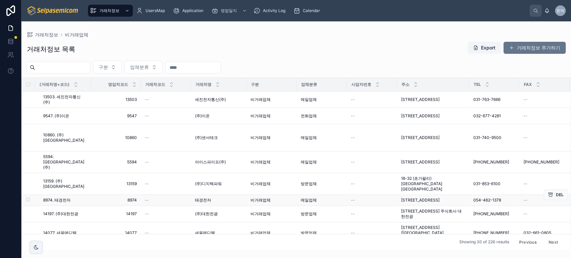
click at [364, 195] on td "--" at bounding box center [372, 200] width 50 height 11
click at [326, 34] on div "거래처정보 비거래업체" at bounding box center [296, 34] width 539 height 5
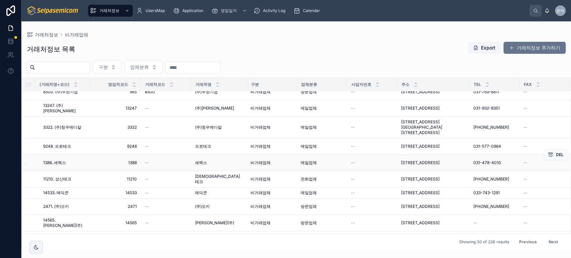
scroll to position [359, 0]
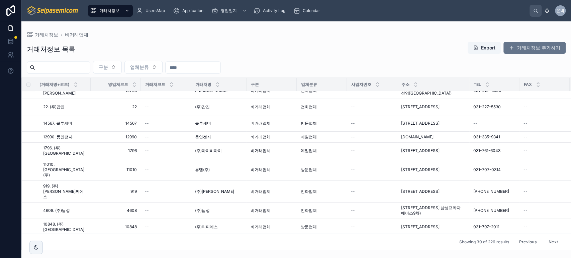
click at [214, 37] on div "거래처정보 비거래업체" at bounding box center [296, 34] width 539 height 5
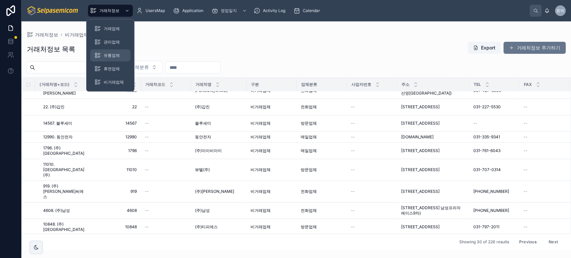
click at [110, 54] on span "유통업체" at bounding box center [112, 55] width 16 height 5
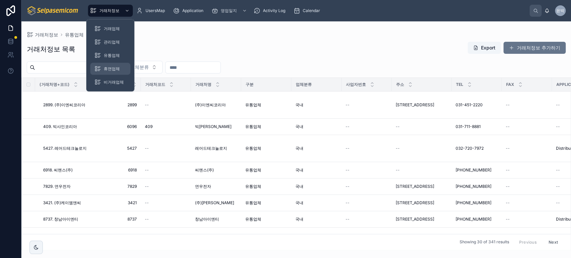
click at [120, 69] on div "휴면업체" at bounding box center [110, 69] width 32 height 11
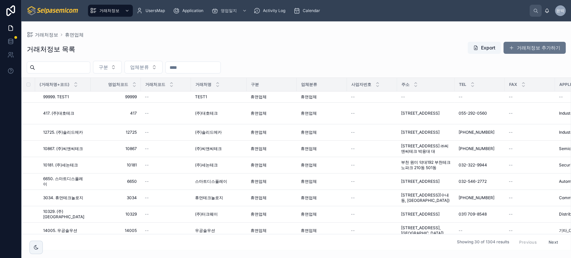
click at [548, 237] on button "Next" at bounding box center [553, 242] width 19 height 10
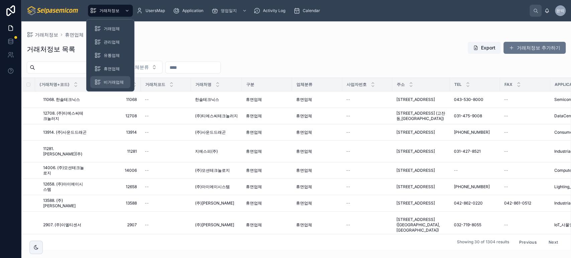
click at [109, 79] on div "비거래업체" at bounding box center [110, 82] width 32 height 11
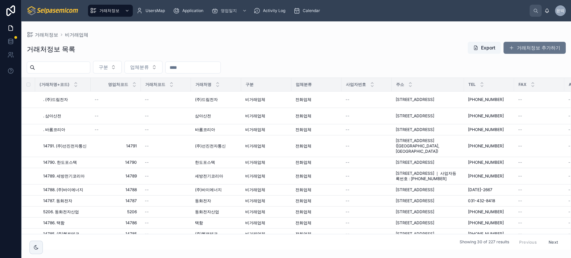
click at [300, 49] on div "거래처정보 목록 Export 거래처정보 추가하기" at bounding box center [296, 48] width 539 height 15
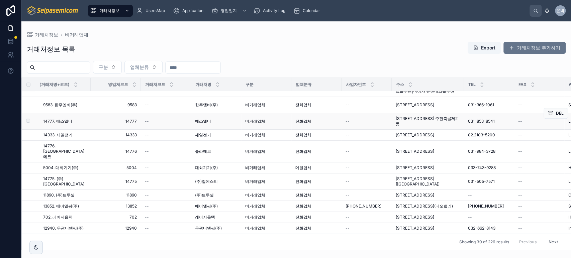
scroll to position [396, 0]
click at [305, 234] on div "Showing 30 of 226 results Previous Next" at bounding box center [296, 242] width 549 height 16
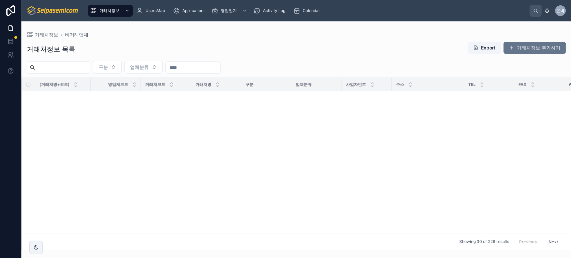
scroll to position [0, 0]
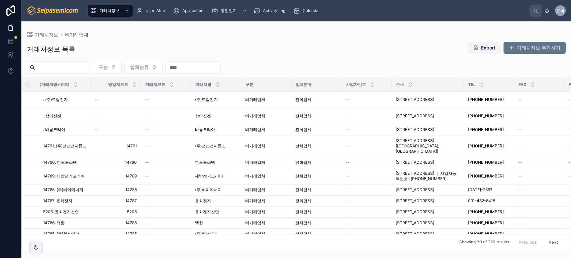
click at [300, 54] on div "거래처정보 목록 Export 거래처정보 추가하기" at bounding box center [296, 48] width 539 height 15
click at [539, 46] on button "거래처정보 추가하기" at bounding box center [534, 48] width 62 height 12
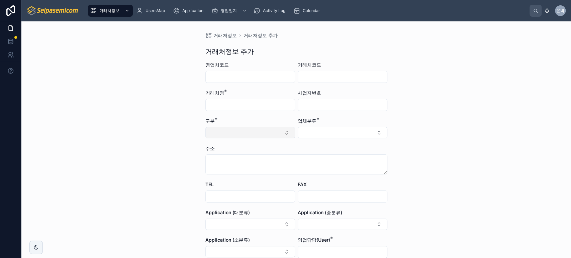
click at [271, 137] on button "Select Button" at bounding box center [250, 132] width 90 height 11
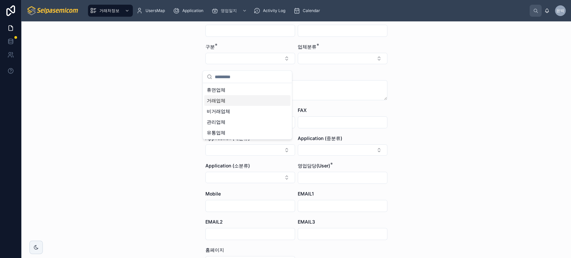
scroll to position [37, 0]
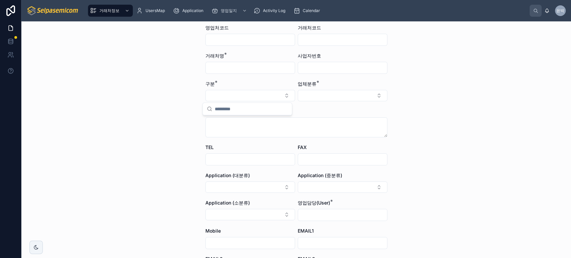
click at [167, 117] on div "거래처정보 거래처정보 추가 거래처정보 추가 영업처코드 거래처코드 거래처명 * 사업자번호 구분 * 업체분류 * 주소 TEL FAX Applica…" at bounding box center [296, 139] width 550 height 237
click at [353, 94] on button "Select Button" at bounding box center [343, 95] width 90 height 11
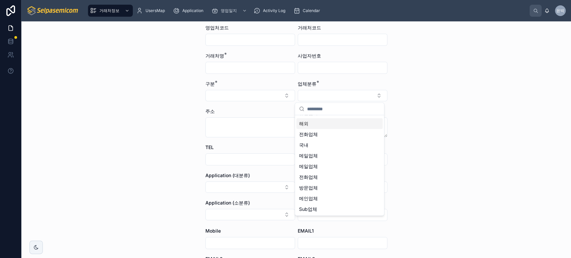
scroll to position [0, 0]
click at [422, 116] on div "거래처정보 거래처정보 추가 거래처정보 추가 영업처코드 거래처코드 거래처명 * 사업자번호 구분 * 업체분류 * 주소 TEL FAX Applica…" at bounding box center [296, 139] width 550 height 237
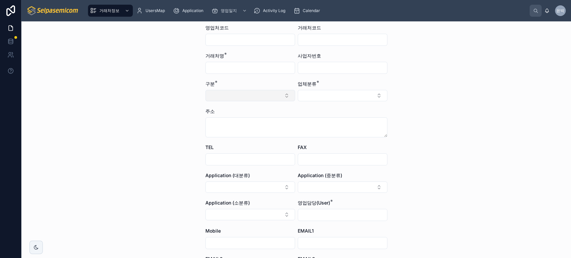
click at [265, 98] on button "Select Button" at bounding box center [250, 95] width 90 height 11
click at [141, 106] on div "거래처정보 거래처정보 추가 거래처정보 추가 영업처코드 거래처코드 거래처명 * 사업자번호 구분 * 업체분류 * 주소 TEL FAX Applica…" at bounding box center [296, 139] width 550 height 237
click at [216, 94] on button "Select Button" at bounding box center [250, 95] width 90 height 11
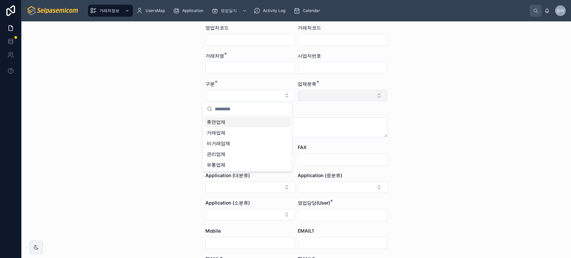
click at [377, 99] on button "Select Button" at bounding box center [343, 95] width 90 height 11
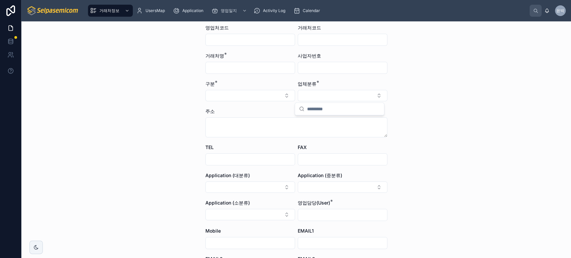
click at [422, 119] on div "거래처정보 거래처정보 추가 거래처정보 추가 영업처코드 거래처코드 거래처명 * 사업자번호 구분 * 업체분류 * 주소 TEL FAX Applica…" at bounding box center [296, 139] width 550 height 237
click at [338, 100] on button "Select Button" at bounding box center [343, 95] width 90 height 11
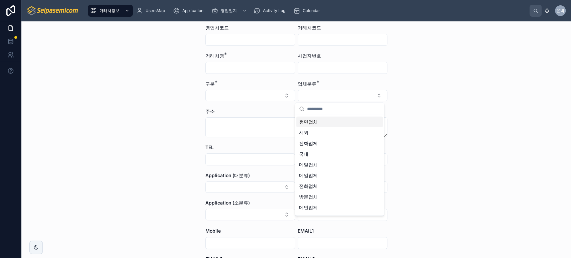
click at [460, 99] on div "거래처정보 거래처정보 추가 거래처정보 추가 영업처코드 거래처코드 거래처명 * 사업자번호 구분 * 업체분류 * 주소 TEL FAX Applica…" at bounding box center [296, 139] width 550 height 237
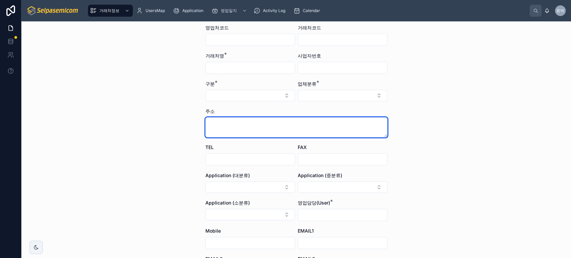
click at [317, 124] on textarea at bounding box center [296, 127] width 182 height 20
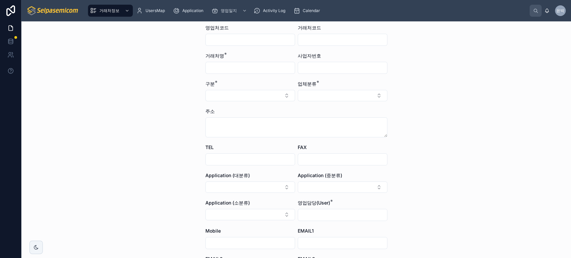
click at [476, 118] on div "거래처정보 거래처정보 추가 거래처정보 추가 영업처코드 거래처코드 거래처명 * 사업자번호 구분 * 업체분류 * 주소 TEL FAX Applica…" at bounding box center [296, 139] width 550 height 237
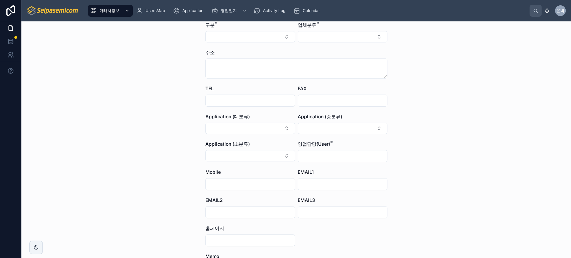
scroll to position [37, 0]
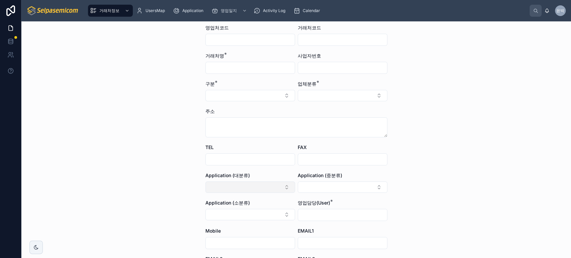
click at [273, 185] on button "Select Button" at bounding box center [250, 187] width 90 height 11
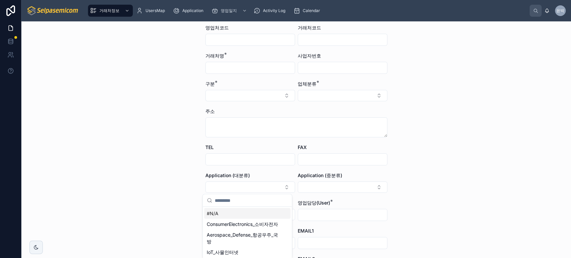
click at [181, 183] on div "거래처정보 거래처정보 추가 거래처정보 추가 영업처코드 거래처코드 거래처명 * 사업자번호 구분 * 업체분류 * 주소 TEL FAX Applica…" at bounding box center [296, 139] width 550 height 237
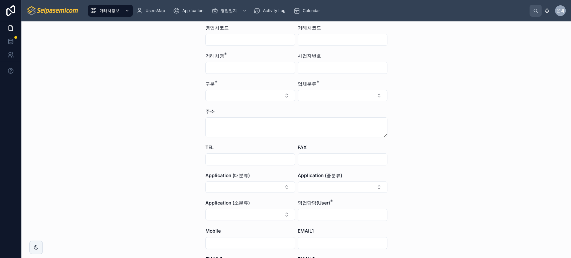
scroll to position [0, 0]
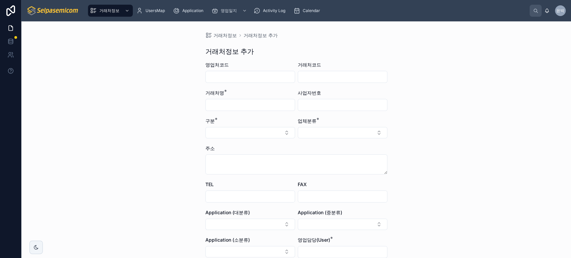
click at [142, 83] on div "거래처정보 거래처정보 추가 거래처정보 추가 영업처코드 거래처코드 거래처명 * 사업자번호 구분 * 업체분류 * 주소 TEL FAX Applica…" at bounding box center [296, 139] width 550 height 237
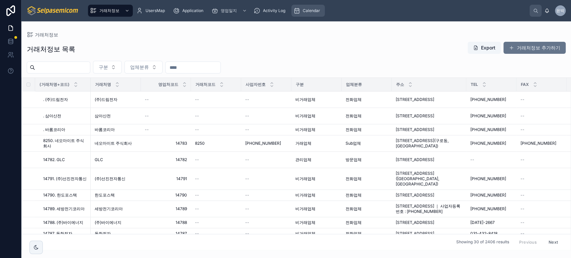
click at [318, 12] on span "Calendar" at bounding box center [311, 10] width 17 height 5
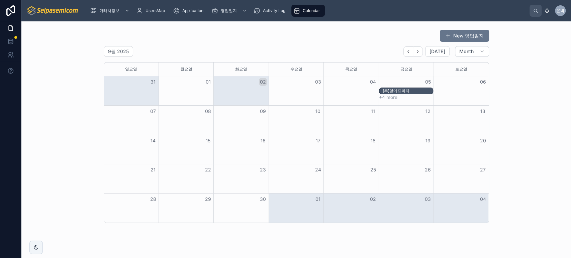
click at [387, 98] on button "+4 more" at bounding box center [388, 97] width 18 height 5
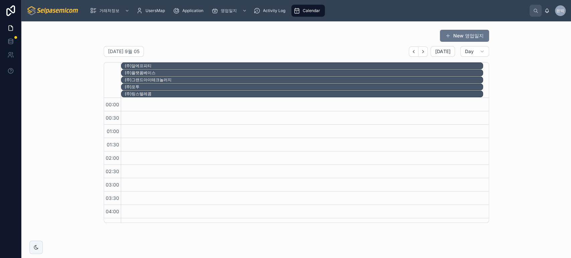
click at [321, 15] on div "Calendar" at bounding box center [307, 10] width 29 height 11
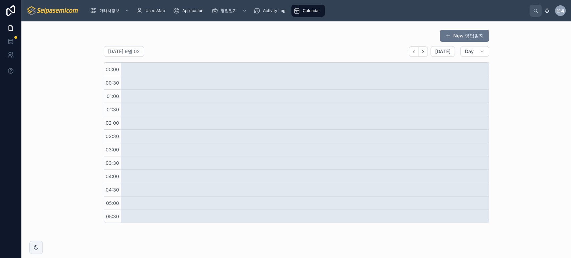
click at [321, 15] on div "Calendar" at bounding box center [307, 10] width 29 height 11
click at [155, 6] on div "UsersMap" at bounding box center [151, 10] width 31 height 11
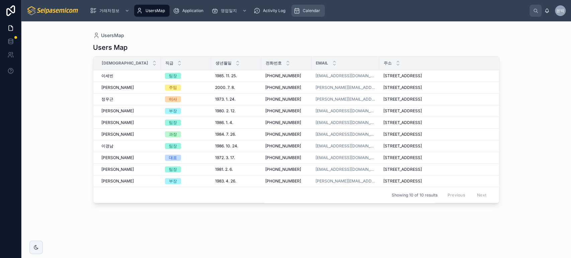
click at [309, 11] on span "Calendar" at bounding box center [311, 10] width 17 height 5
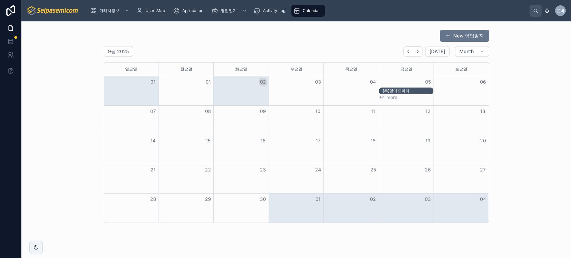
click at [382, 99] on button "+4 more" at bounding box center [388, 97] width 18 height 5
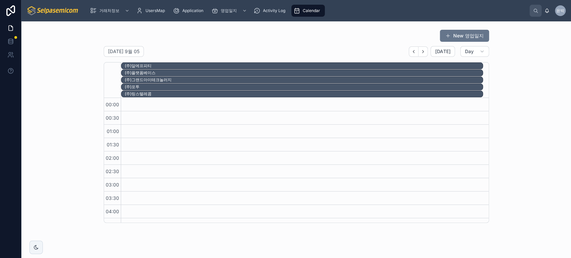
click at [313, 11] on span "Calendar" at bounding box center [311, 10] width 17 height 5
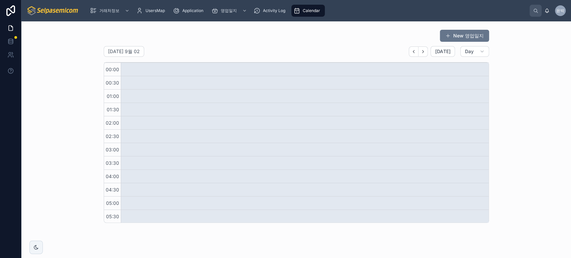
click at [313, 11] on span "Calendar" at bounding box center [311, 10] width 17 height 5
click at [307, 13] on div "Calendar" at bounding box center [307, 10] width 29 height 11
click at [479, 51] on icon "button" at bounding box center [481, 51] width 5 height 5
click at [460, 66] on button "Month" at bounding box center [456, 68] width 48 height 12
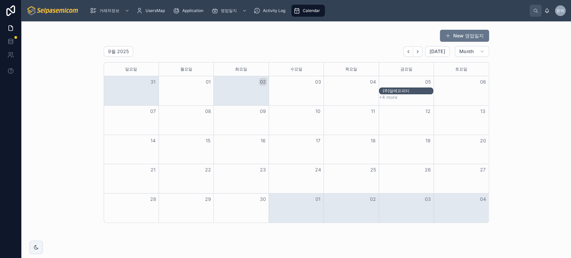
click at [397, 88] on div "(주)알에프피티" at bounding box center [406, 91] width 54 height 7
click at [389, 98] on button "+4 more" at bounding box center [388, 97] width 18 height 5
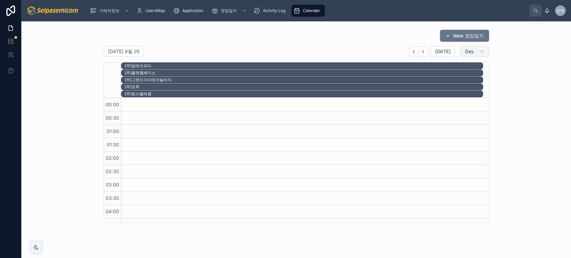
click at [468, 49] on span "Day" at bounding box center [469, 52] width 9 height 6
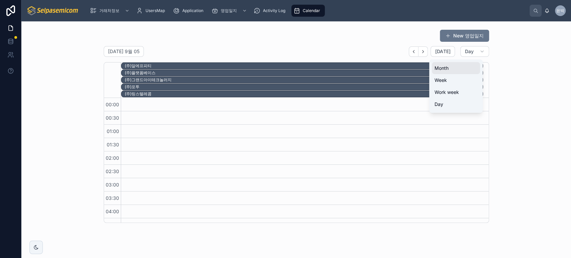
click at [462, 64] on button "Month" at bounding box center [456, 68] width 48 height 12
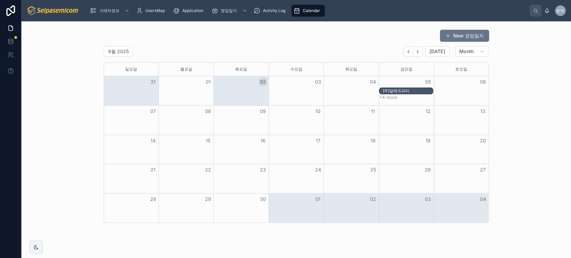
click at [401, 89] on div "(주)알에프피티" at bounding box center [408, 90] width 50 height 5
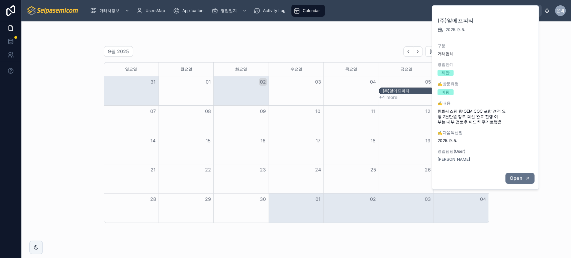
click at [524, 176] on button "Open" at bounding box center [519, 178] width 29 height 11
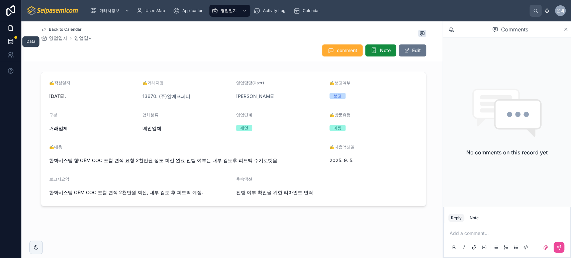
click at [4, 42] on link at bounding box center [10, 41] width 21 height 13
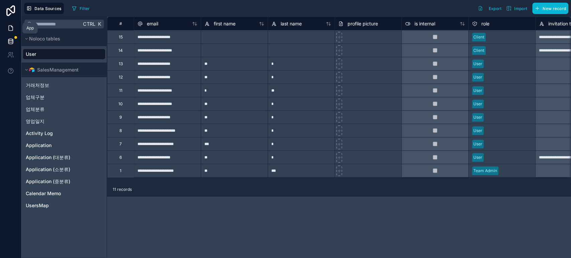
click at [11, 31] on link at bounding box center [10, 27] width 21 height 13
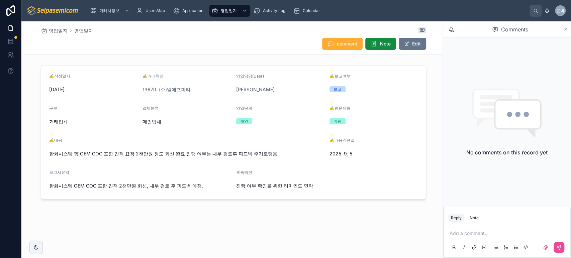
click at [566, 31] on icon at bounding box center [565, 29] width 5 height 5
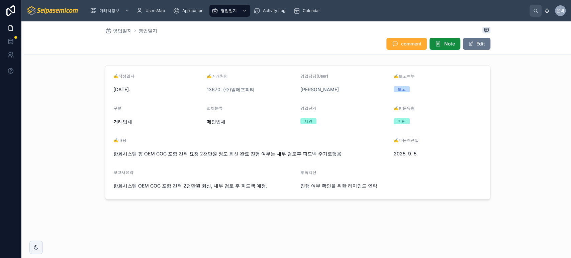
drag, startPoint x: 389, startPoint y: 156, endPoint x: 469, endPoint y: 158, distance: 80.3
click at [468, 157] on form "✍️작성일자 2025. 7. 30. ✍️거래처명 13670. (주)알에프피티 영업담당(User) 박윤호 ✍️보고여부 보고 구분 거래업체 업체분…" at bounding box center [297, 133] width 385 height 134
click at [469, 158] on div "2025. 9. 5." at bounding box center [438, 154] width 88 height 11
drag, startPoint x: 404, startPoint y: 149, endPoint x: 453, endPoint y: 153, distance: 48.3
click at [453, 153] on div "2025. 9. 5." at bounding box center [438, 154] width 88 height 11
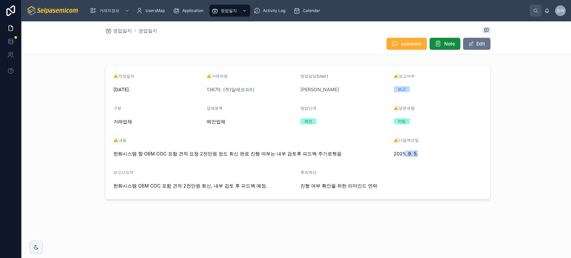
click at [453, 153] on span "2025. 9. 5." at bounding box center [438, 154] width 88 height 7
drag, startPoint x: 380, startPoint y: 154, endPoint x: 461, endPoint y: 161, distance: 81.6
click at [461, 161] on form "✍️작성일자 2025. 7. 30. ✍️거래처명 13670. (주)알에프피티 영업담당(User) 박윤호 ✍️보고여부 보고 구분 거래업체 업체분…" at bounding box center [297, 133] width 385 height 134
drag, startPoint x: 397, startPoint y: 155, endPoint x: 432, endPoint y: 155, distance: 34.8
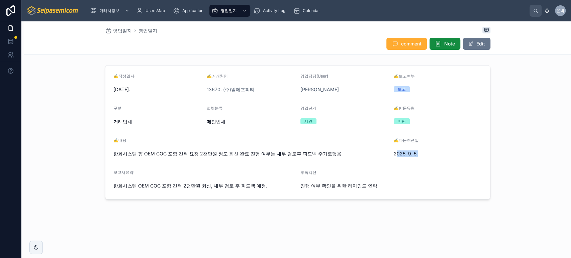
click at [432, 155] on span "2025. 9. 5." at bounding box center [438, 154] width 88 height 7
click at [230, 13] on span "영업일지" at bounding box center [229, 10] width 16 height 5
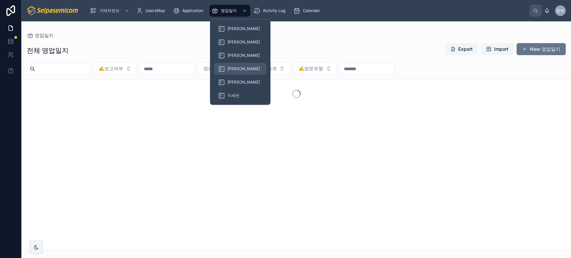
click at [222, 71] on icon at bounding box center [221, 69] width 7 height 7
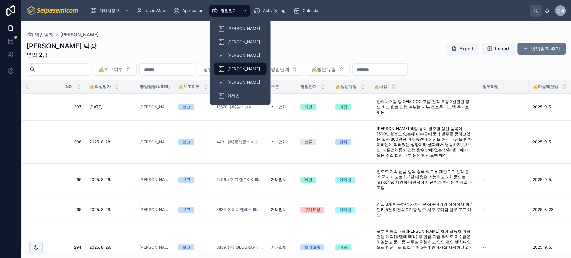
click at [222, 71] on icon at bounding box center [221, 69] width 7 height 7
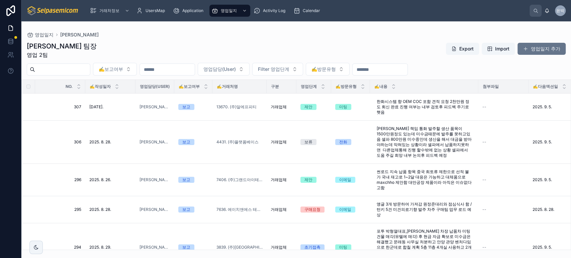
click at [352, 53] on div "박윤호 팀장 영업 2팀 Export Import 영업일지 추가" at bounding box center [296, 49] width 539 height 17
click at [318, 14] on div "Calendar" at bounding box center [307, 10] width 29 height 11
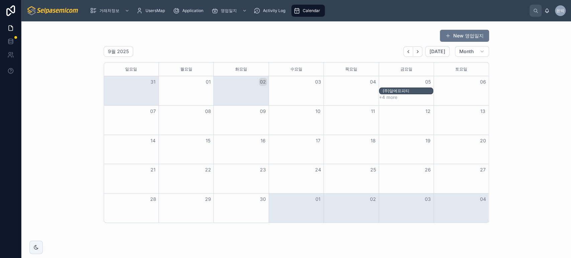
click at [384, 98] on button "+4 more" at bounding box center [388, 97] width 18 height 5
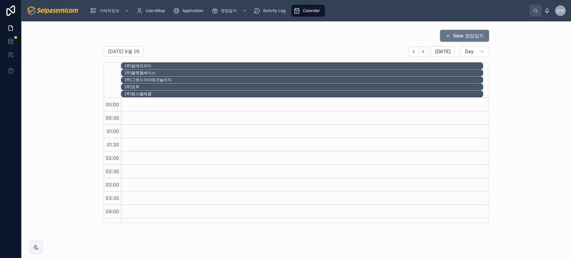
click at [214, 27] on div "New 영업일지 금요일 9월 05 Today Day 05 금 (주)알에프피티 (주)플랫폼베이스 (주)그랜드아이테크놀러지 (주)포투 (주)링스텔…" at bounding box center [296, 126] width 539 height 199
click at [375, 51] on div "금요일 9월 05 Today Day" at bounding box center [296, 51] width 385 height 11
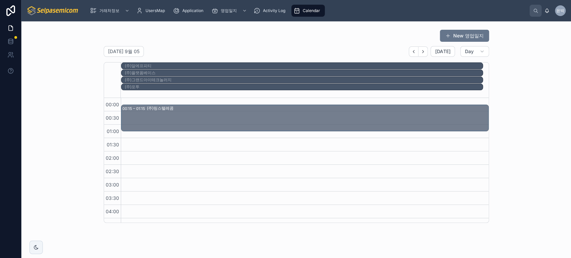
drag, startPoint x: 207, startPoint y: 93, endPoint x: 217, endPoint y: 100, distance: 12.3
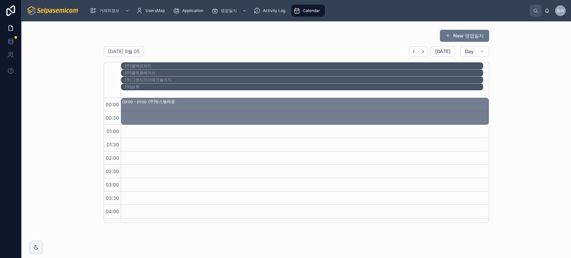
drag, startPoint x: 218, startPoint y: 95, endPoint x: 216, endPoint y: 98, distance: 3.4
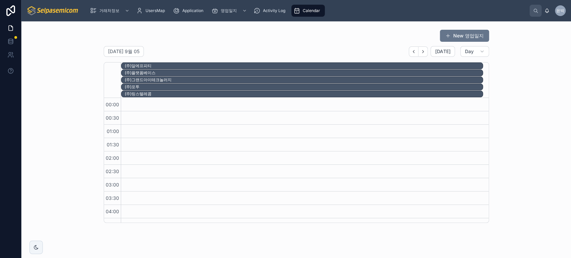
click at [225, 47] on div "금요일 9월 05 Today Day" at bounding box center [296, 51] width 385 height 11
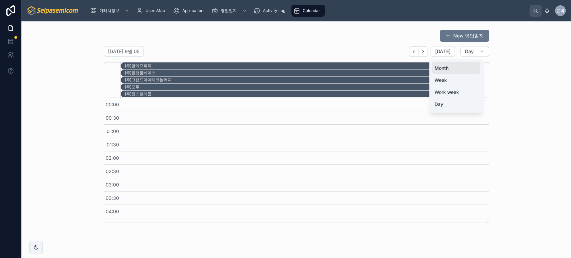
click at [462, 69] on button "Month" at bounding box center [456, 68] width 48 height 12
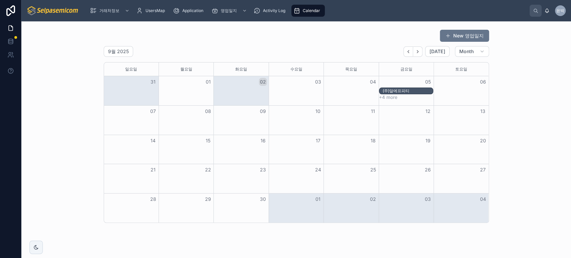
click at [410, 90] on div "(주)알에프피티" at bounding box center [408, 90] width 50 height 5
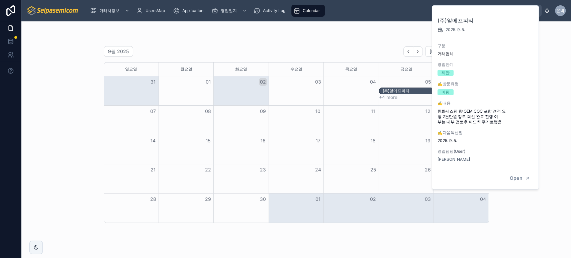
click at [374, 53] on div "9월 2025 [DATE] Month" at bounding box center [296, 51] width 385 height 11
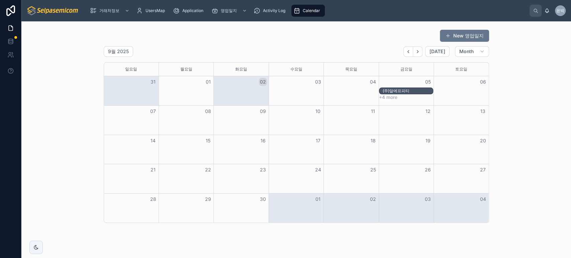
click at [501, 72] on div "New 영업일지 9월 2025 [DATE] Month [DATE] [DATE] [DATE] [DATE] [DATE] [DATE] [DATE] …" at bounding box center [296, 126] width 539 height 199
click at [376, 53] on div "9월 2025 [DATE] Month" at bounding box center [296, 51] width 385 height 11
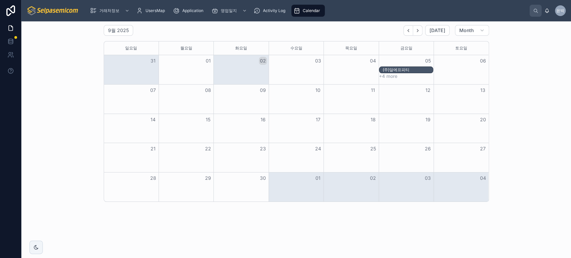
click at [76, 95] on div "New 영업일지 9월 2025 [DATE] Month [DATE] [DATE] [DATE] [DATE] [DATE] [DATE] [DATE] …" at bounding box center [296, 105] width 539 height 199
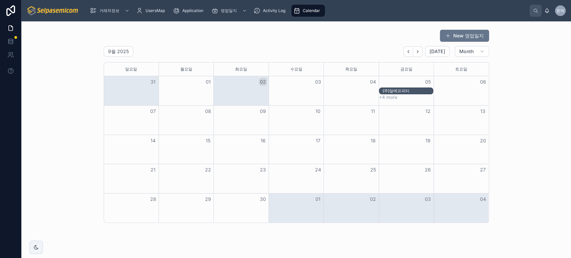
click at [342, 37] on div "New 영업일지" at bounding box center [296, 35] width 385 height 13
drag, startPoint x: 350, startPoint y: 55, endPoint x: 302, endPoint y: 48, distance: 48.4
click at [302, 48] on div "9월 2025 [DATE] Month" at bounding box center [296, 51] width 385 height 11
click at [357, 51] on div "9월 2025 [DATE] Month" at bounding box center [296, 51] width 385 height 11
click at [455, 54] on button "Month" at bounding box center [472, 51] width 34 height 11
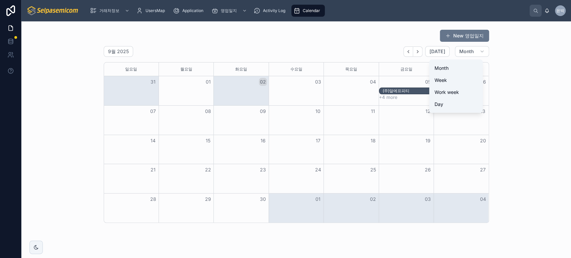
click at [375, 57] on div "9월 2025 [DATE] Month" at bounding box center [296, 51] width 385 height 11
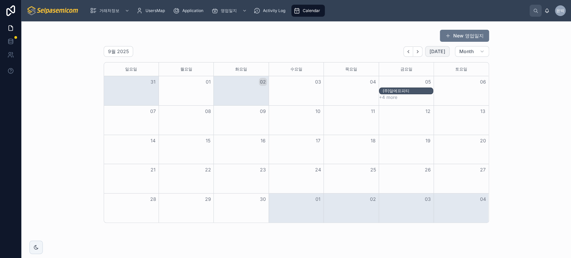
click at [425, 52] on button "[DATE]" at bounding box center [437, 51] width 24 height 11
click at [357, 52] on div "9월 2025 [DATE] Month" at bounding box center [296, 51] width 385 height 11
click at [385, 96] on button "+4 more" at bounding box center [388, 97] width 18 height 5
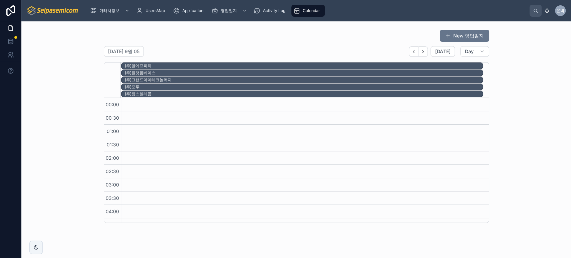
click at [364, 35] on div "New 영업일지" at bounding box center [296, 35] width 385 height 13
click at [561, 12] on span "윤박" at bounding box center [560, 10] width 8 height 5
click at [253, 39] on div "New 영업일지" at bounding box center [296, 35] width 385 height 13
click at [300, 11] on div "Calendar" at bounding box center [307, 10] width 29 height 11
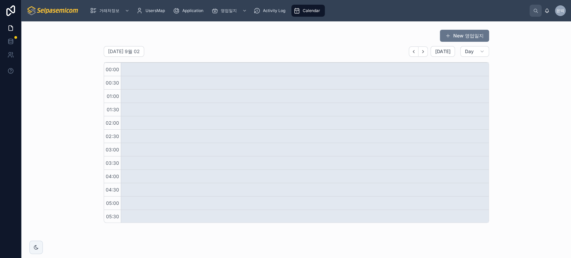
click at [356, 44] on div "New 영업일지 [DATE] 9월 02 [DATE] Day 02 화 00:00 00:30 01:00 01:30 02:00 02:30 03:00…" at bounding box center [296, 126] width 385 height 194
click at [314, 9] on span "Calendar" at bounding box center [311, 10] width 17 height 5
click at [287, 58] on div "[DATE] 9월 02 [DATE] Day 02 화 00:00 00:30 01:00 01:30 02:00 02:30 03:00 03:30 04…" at bounding box center [296, 134] width 385 height 177
